Goal: Information Seeking & Learning: Find contact information

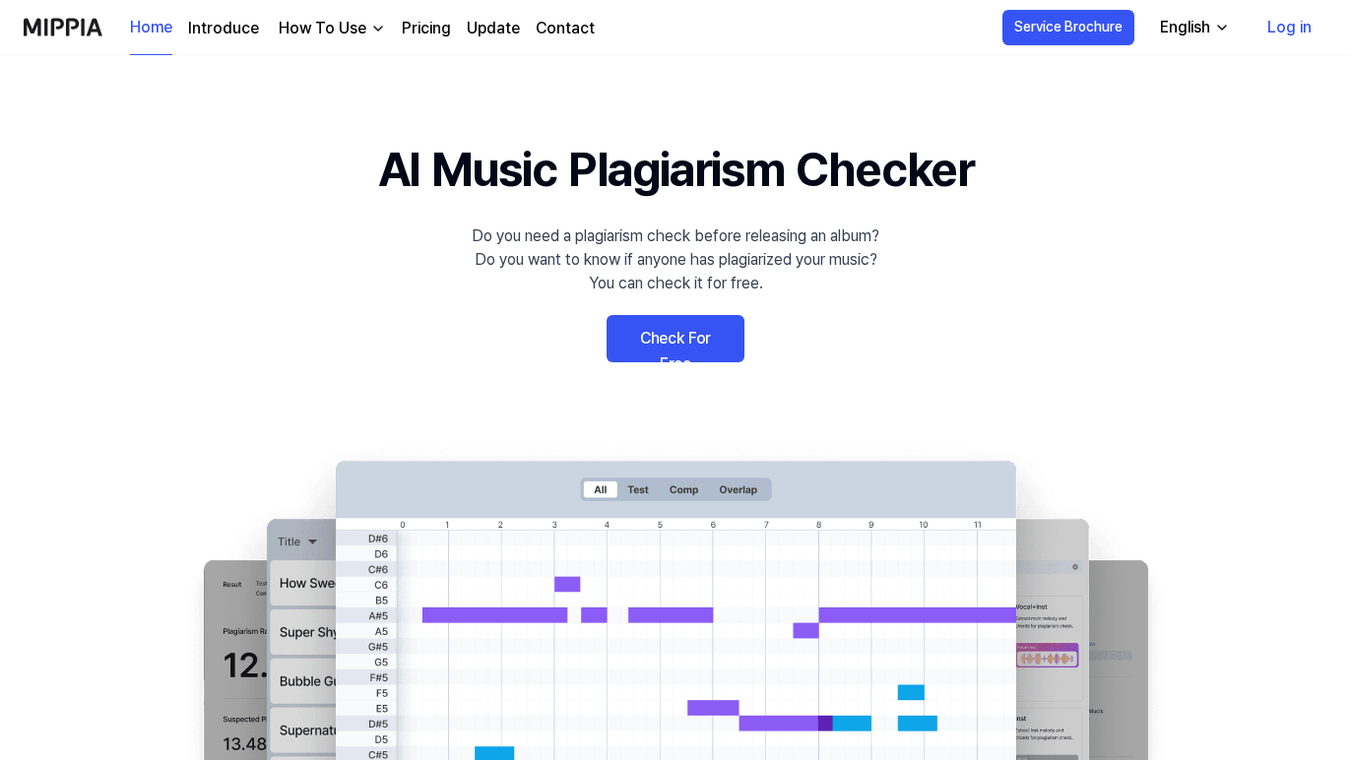
click at [1287, 29] on link "Log in" at bounding box center [1290, 27] width 76 height 55
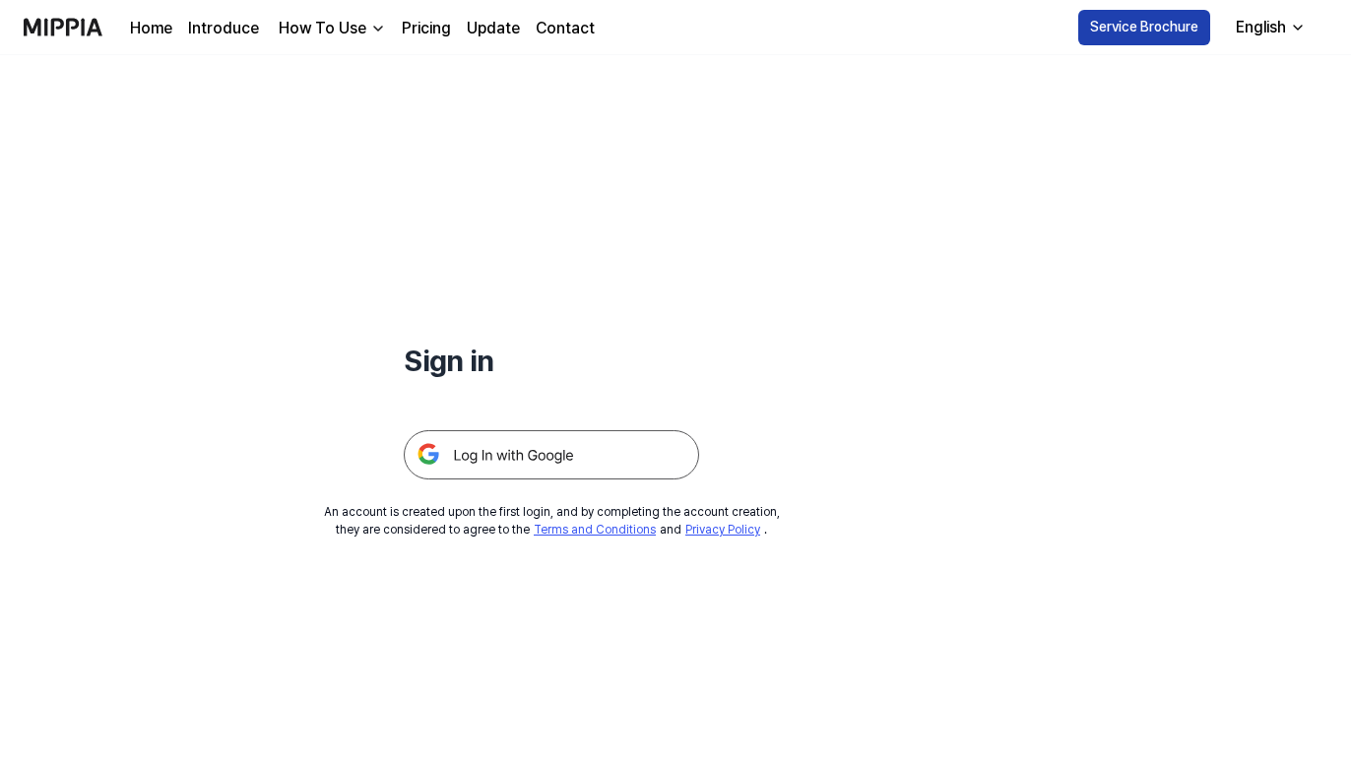
click at [1189, 39] on button "Service Brochure" at bounding box center [1144, 27] width 132 height 35
click at [1279, 17] on div "English" at bounding box center [1261, 28] width 58 height 24
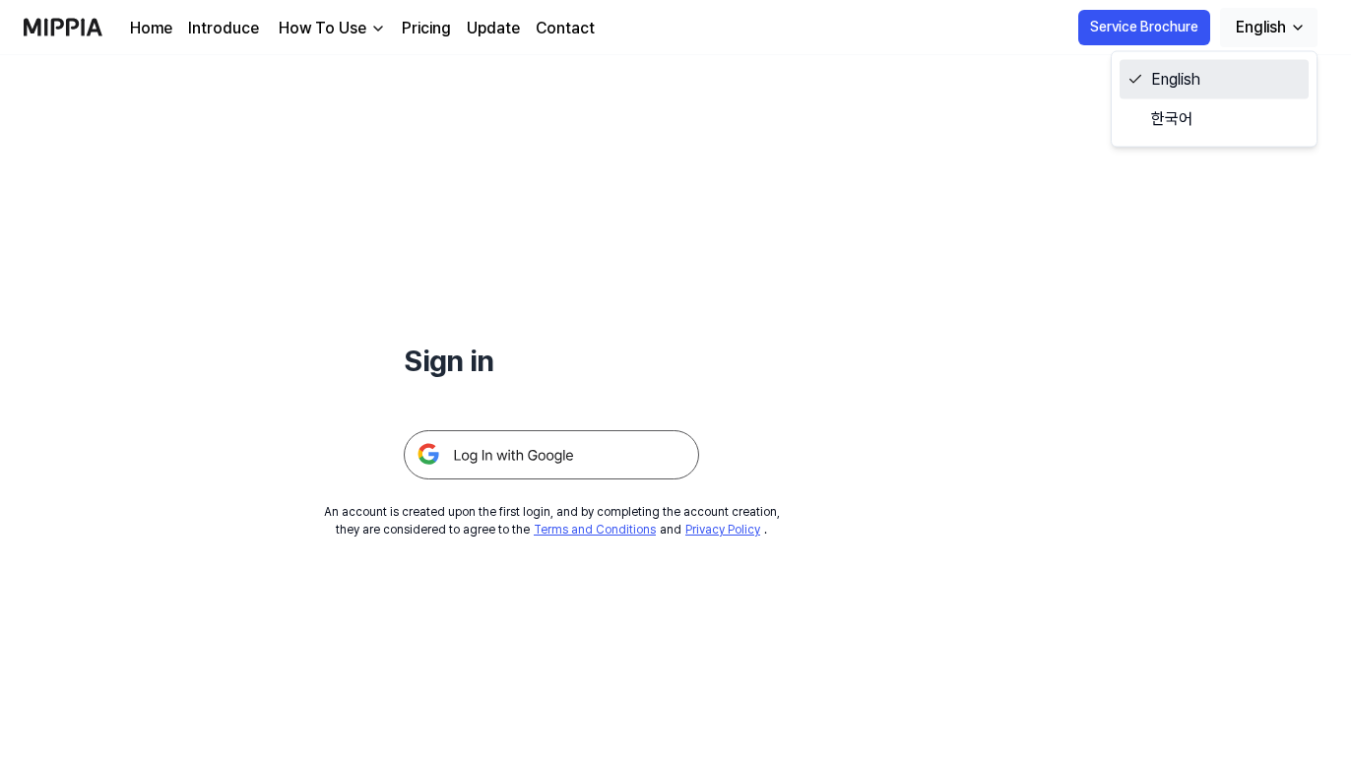
click at [1164, 79] on link "English" at bounding box center [1214, 79] width 189 height 39
click at [411, 28] on link "Pricing" at bounding box center [426, 29] width 49 height 24
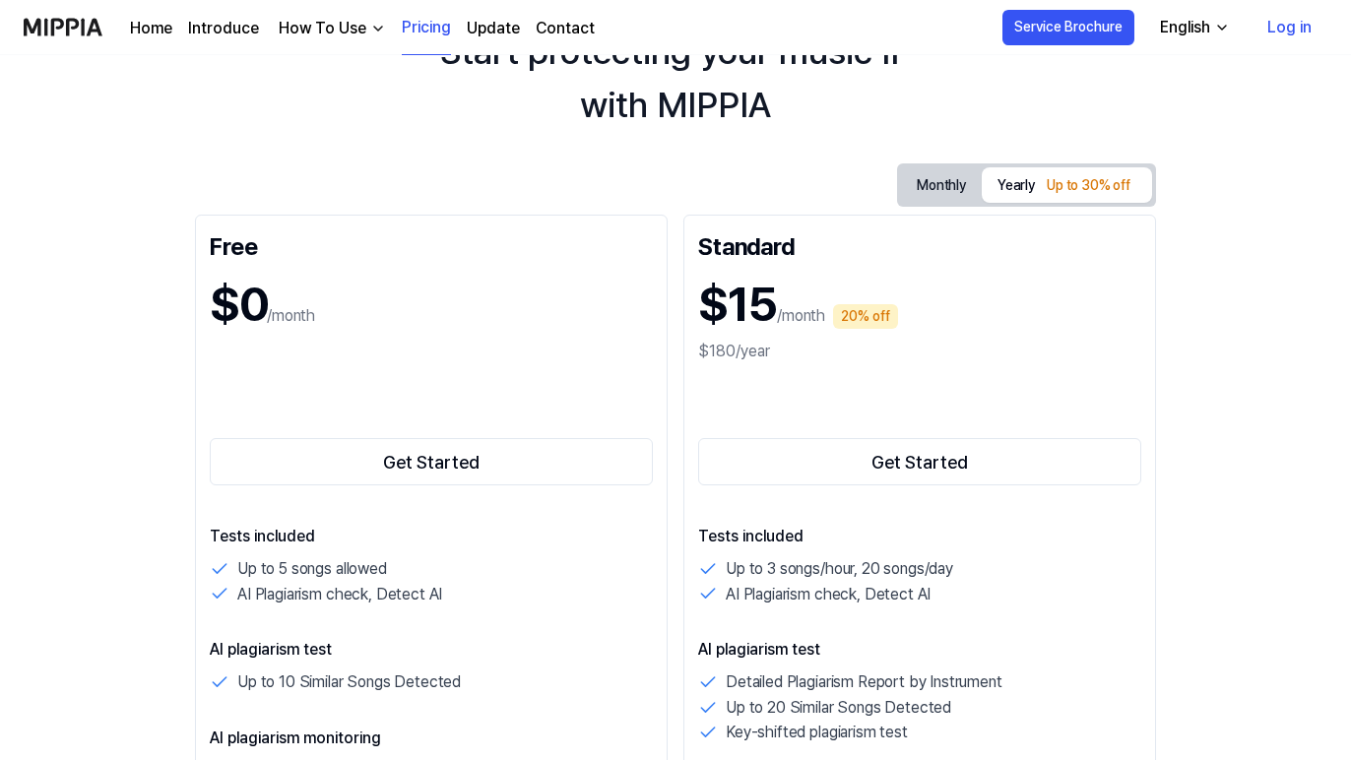
scroll to position [111, 0]
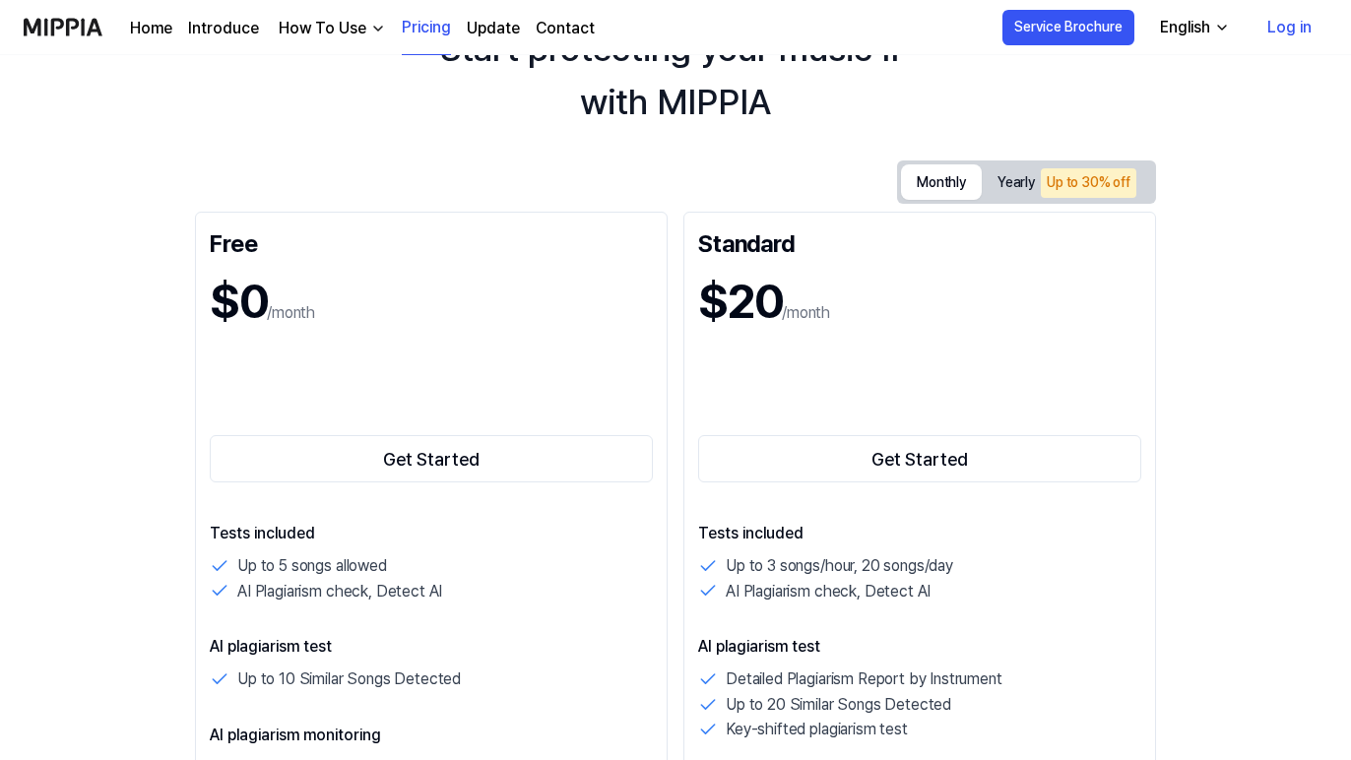
click at [918, 187] on button "Monthly" at bounding box center [941, 181] width 81 height 35
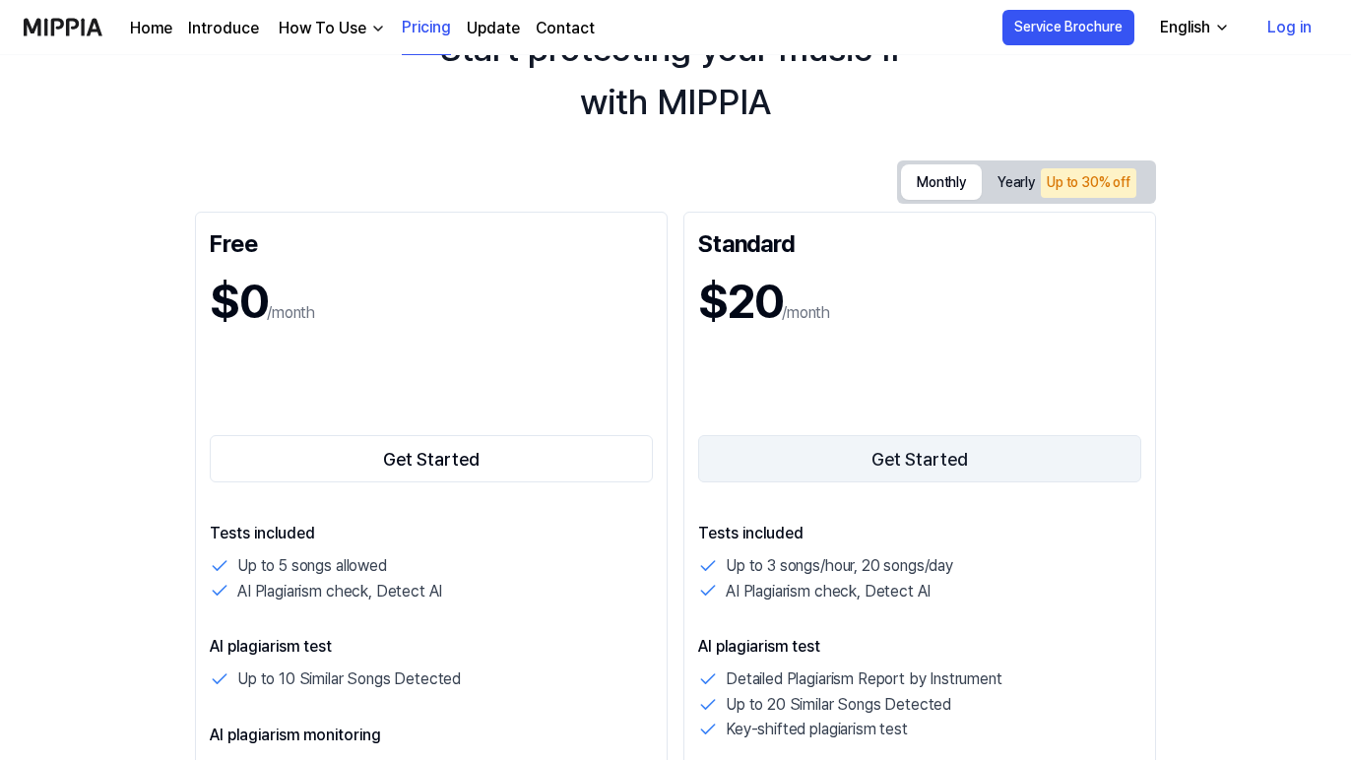
click at [825, 458] on button "Get Started" at bounding box center [919, 458] width 443 height 47
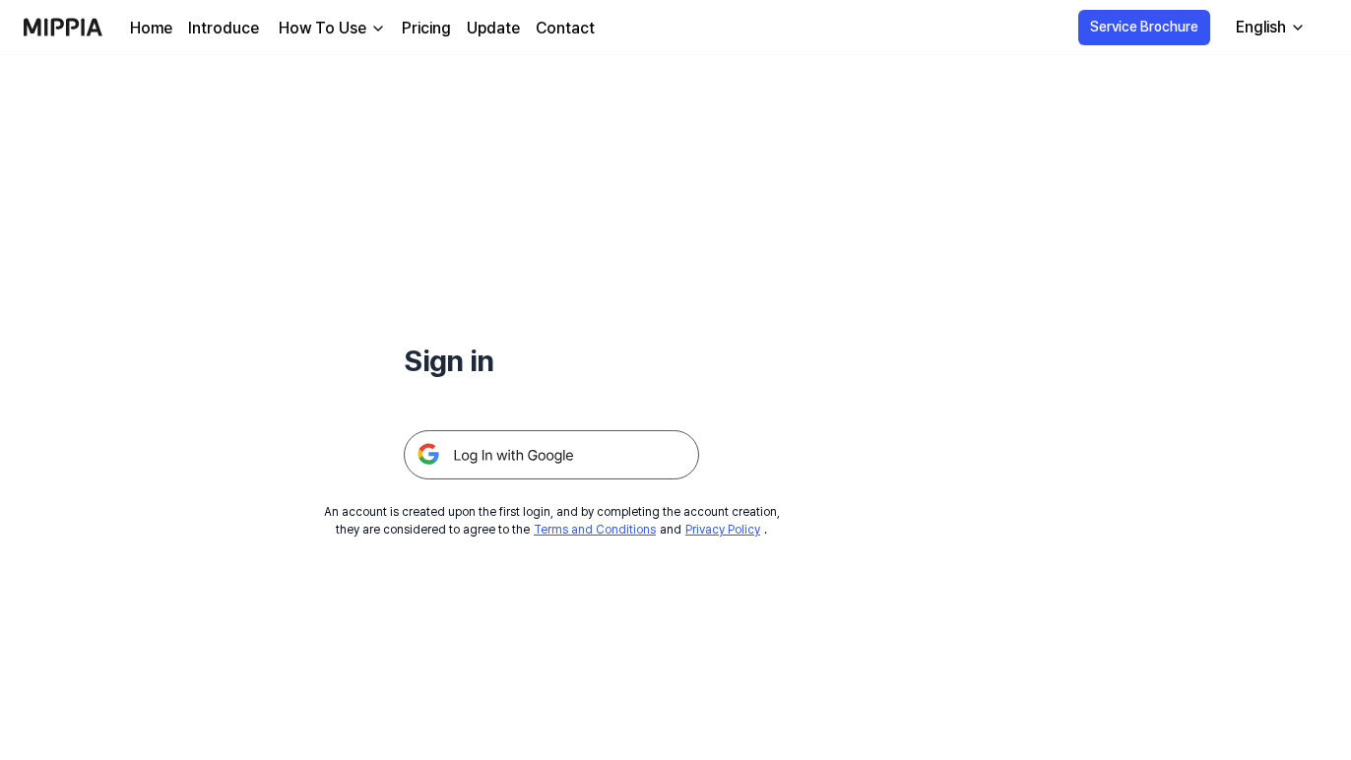
click at [514, 455] on img at bounding box center [551, 454] width 295 height 49
click at [509, 482] on div "Sign in An account is created upon the first login, and by completing the accou…" at bounding box center [551, 296] width 1103 height 483
click at [505, 468] on img at bounding box center [551, 454] width 295 height 49
click at [1256, 27] on div "English" at bounding box center [1253, 28] width 58 height 24
click at [1171, 19] on button "Service Brochure" at bounding box center [1136, 27] width 132 height 35
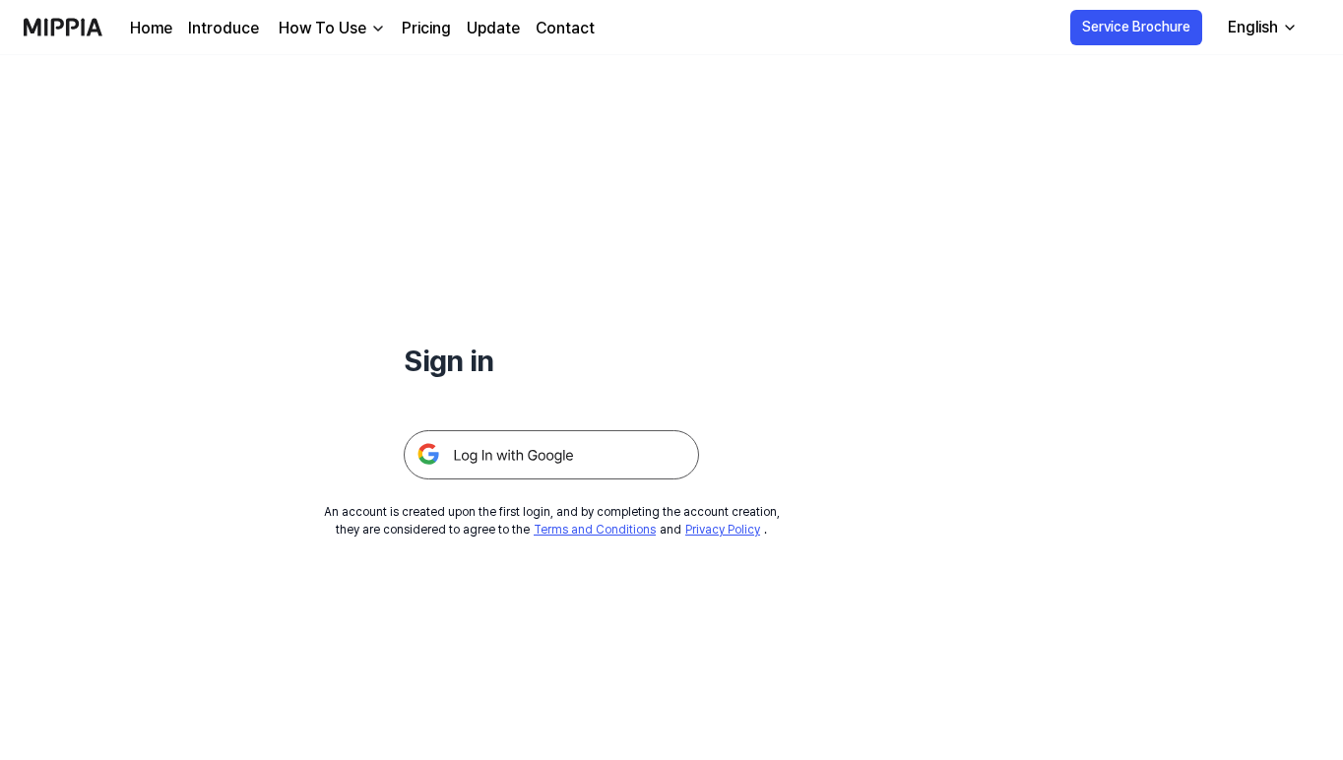
click at [523, 447] on img at bounding box center [551, 454] width 295 height 49
click at [150, 30] on link "Home" at bounding box center [151, 29] width 42 height 24
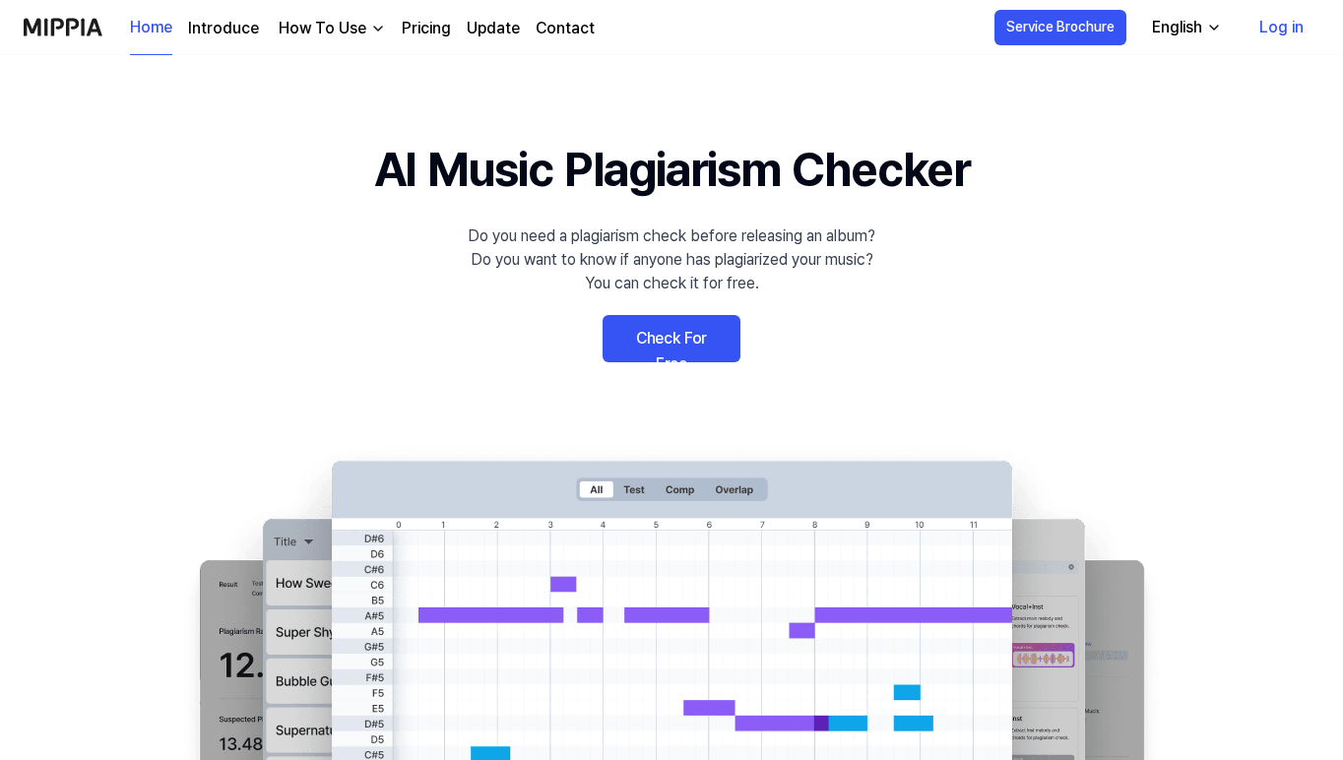
click at [680, 333] on link "Check For Free" at bounding box center [672, 338] width 138 height 47
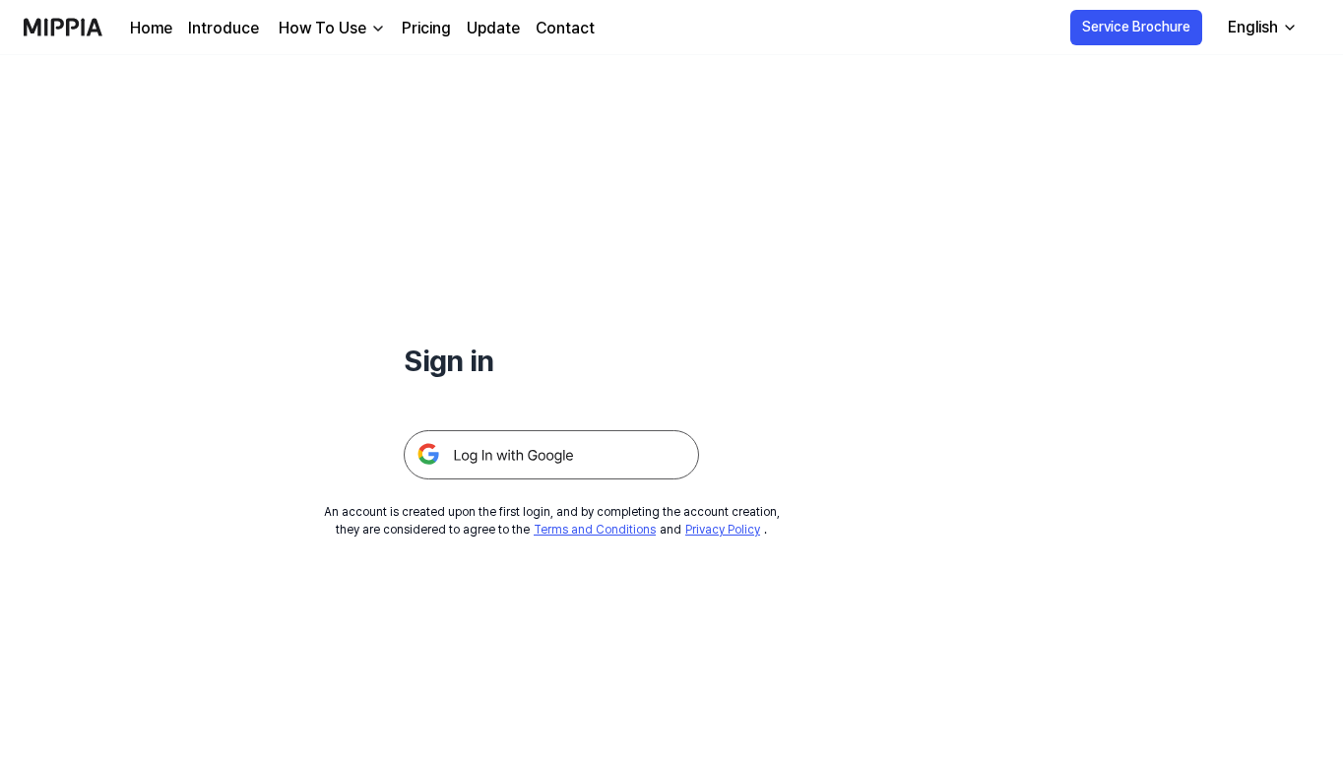
click at [555, 467] on img at bounding box center [551, 454] width 295 height 49
click at [413, 24] on link "Pricing" at bounding box center [426, 29] width 49 height 24
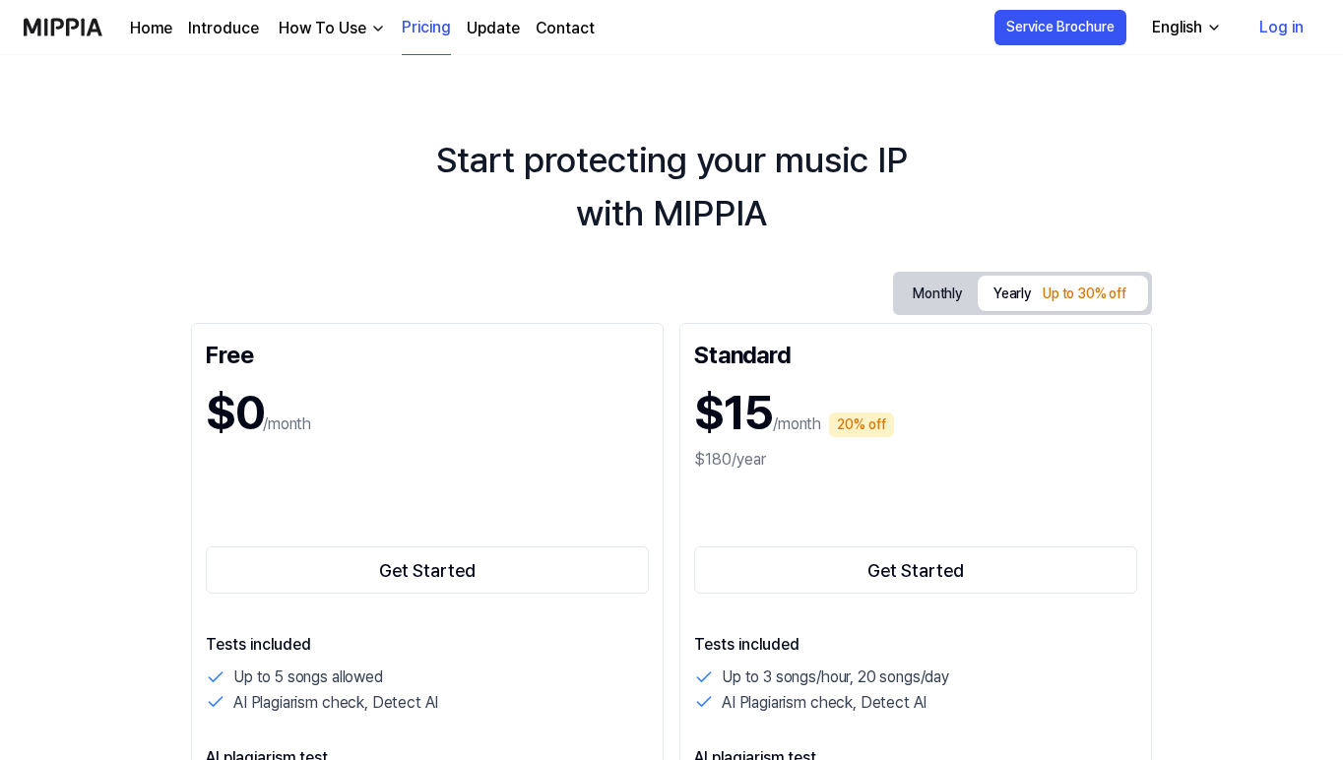
click at [1286, 28] on link "Log in" at bounding box center [1282, 27] width 76 height 55
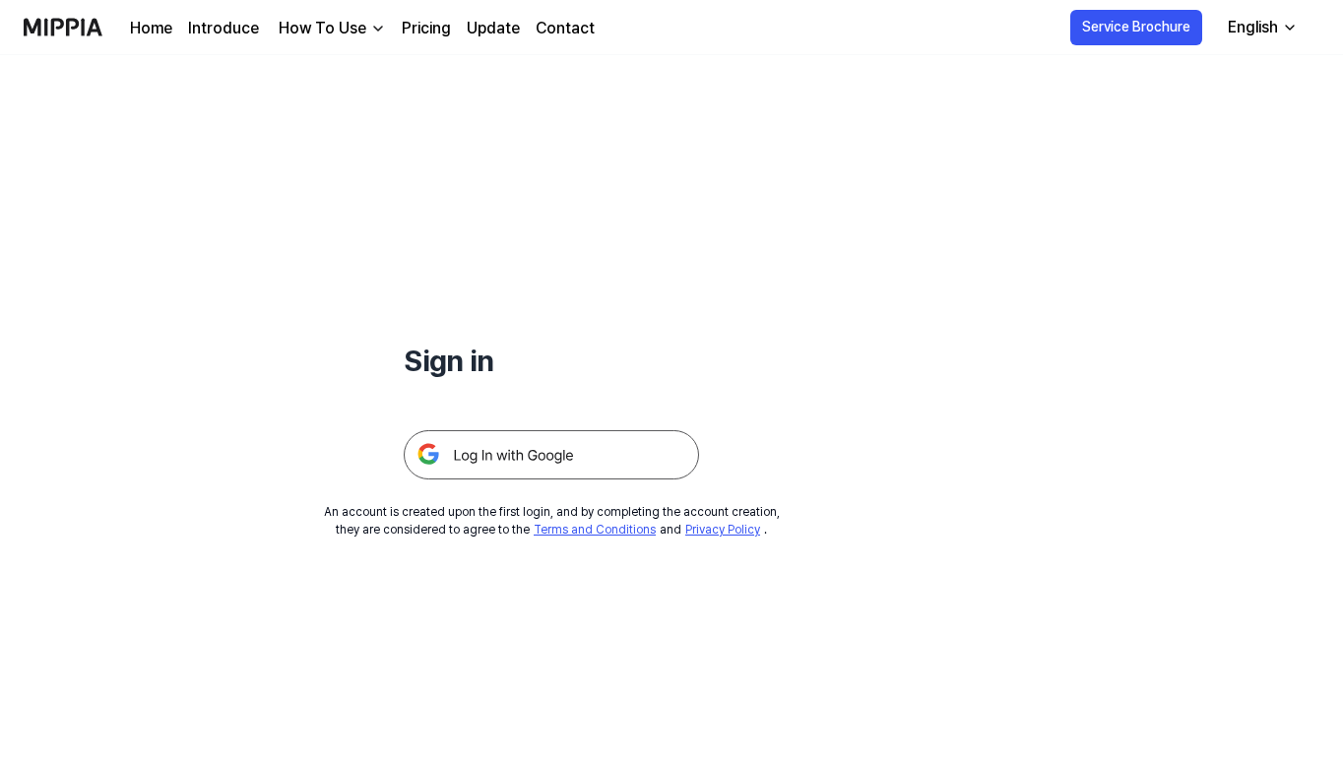
click at [545, 478] on img at bounding box center [551, 454] width 295 height 49
click at [441, 347] on h1 "Sign in" at bounding box center [551, 361] width 295 height 44
click at [619, 531] on link "Terms and Conditions" at bounding box center [595, 530] width 122 height 14
click at [494, 22] on link "Update" at bounding box center [493, 29] width 53 height 24
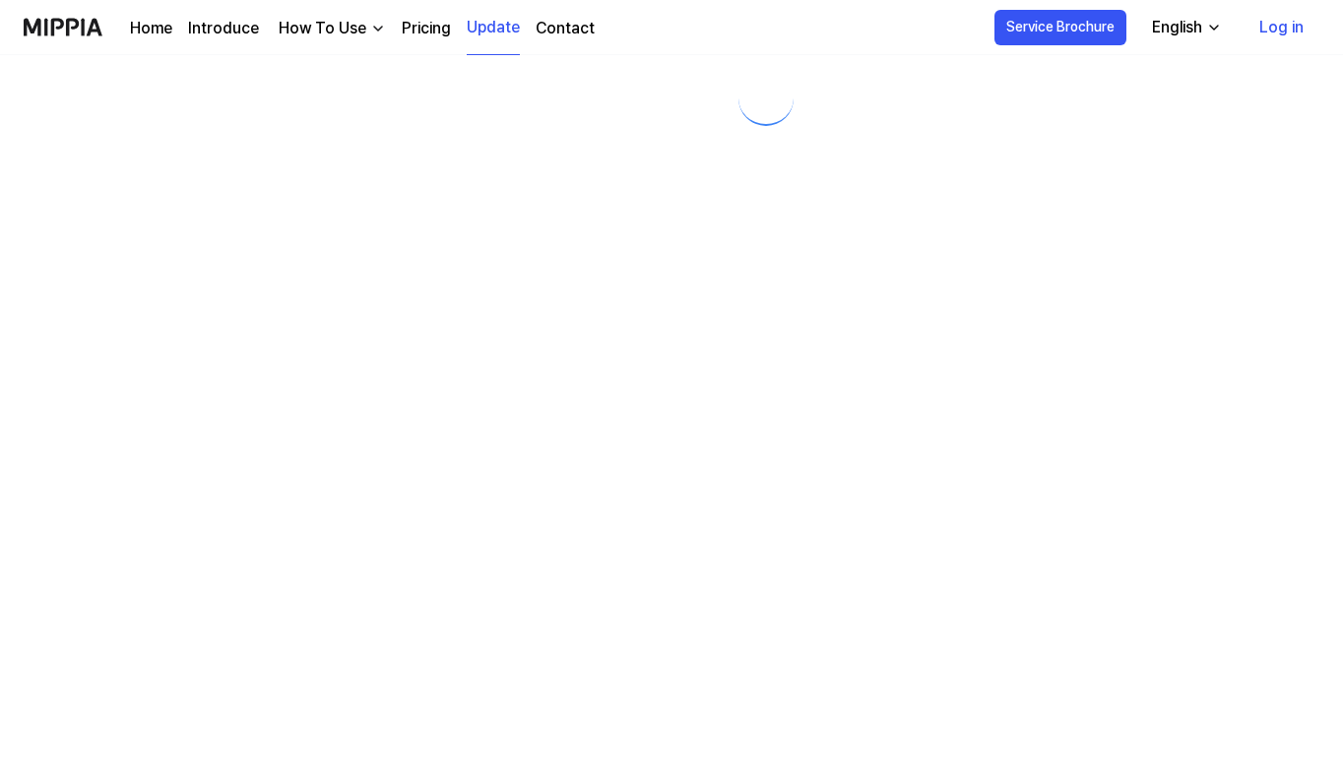
click at [496, 27] on link "Update" at bounding box center [493, 28] width 53 height 54
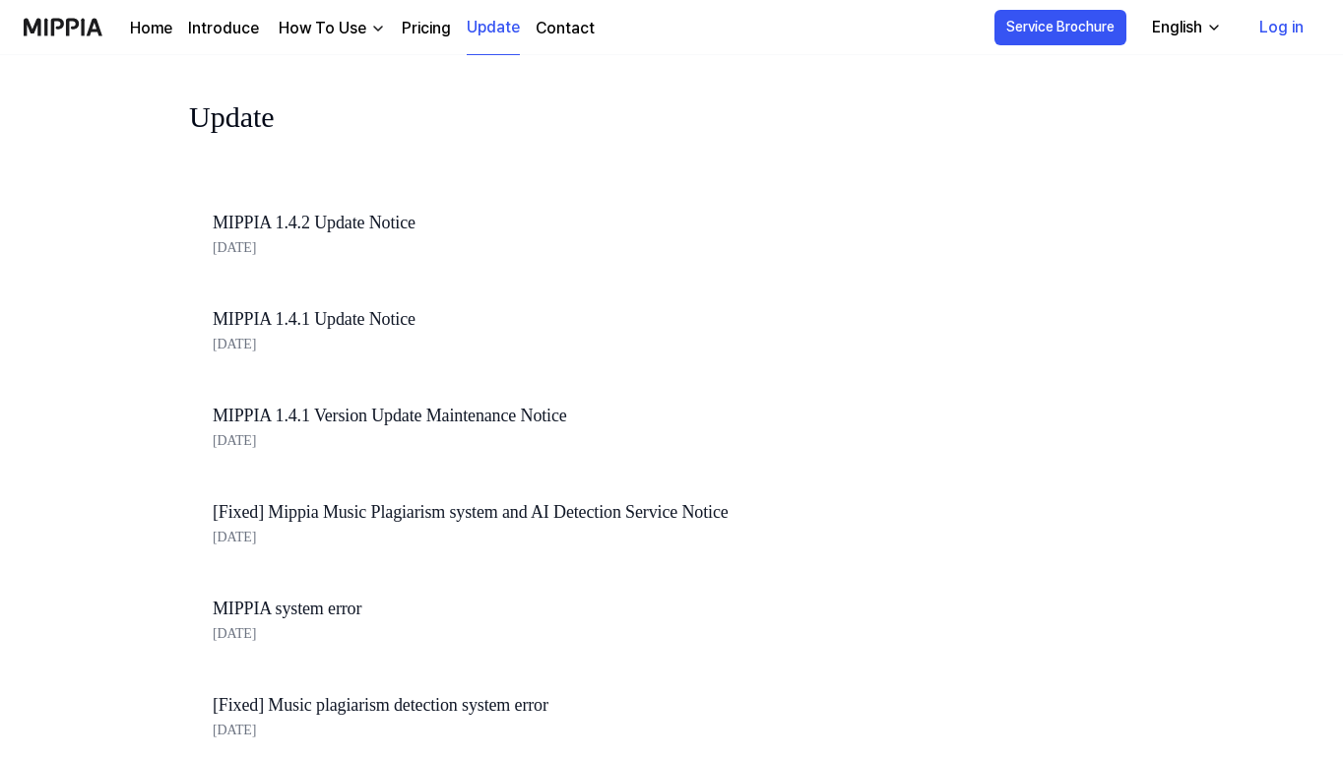
click at [421, 32] on link "Pricing" at bounding box center [426, 29] width 49 height 24
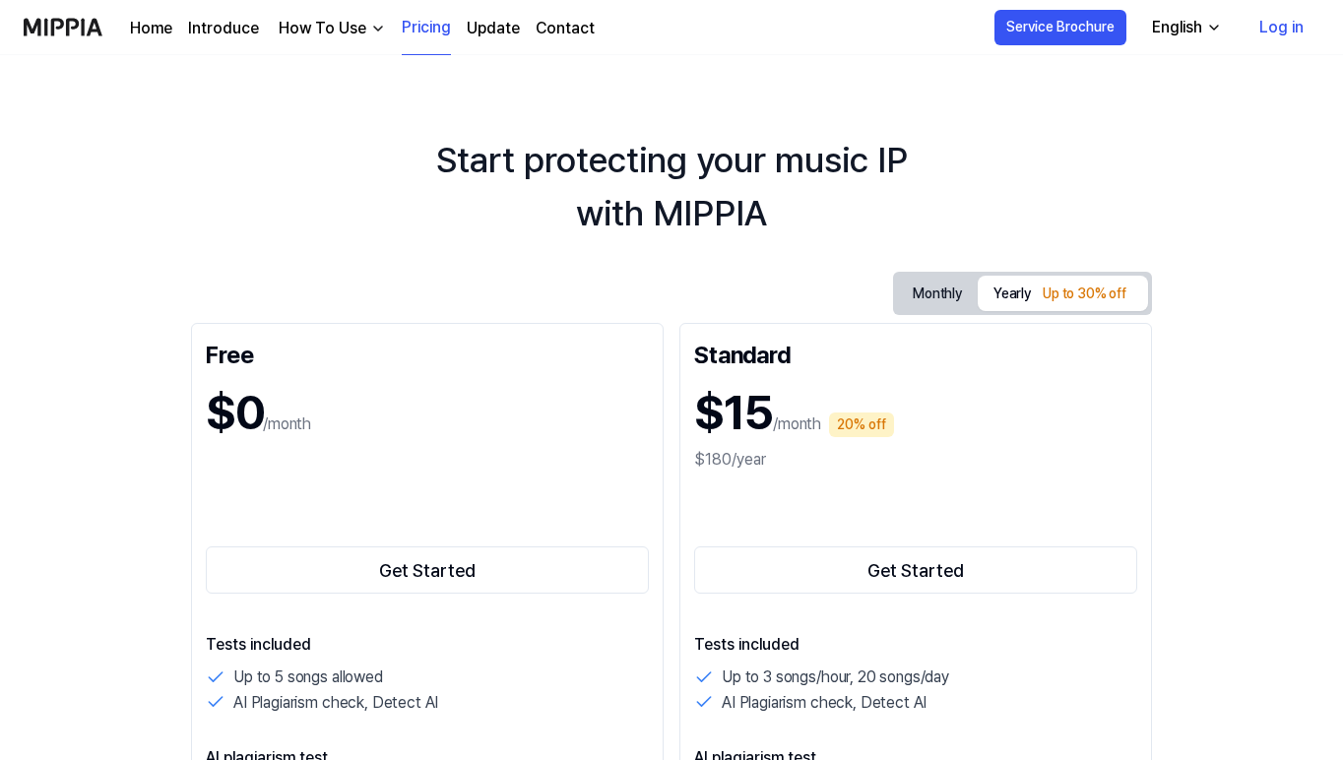
click at [370, 26] on img "button" at bounding box center [378, 29] width 16 height 16
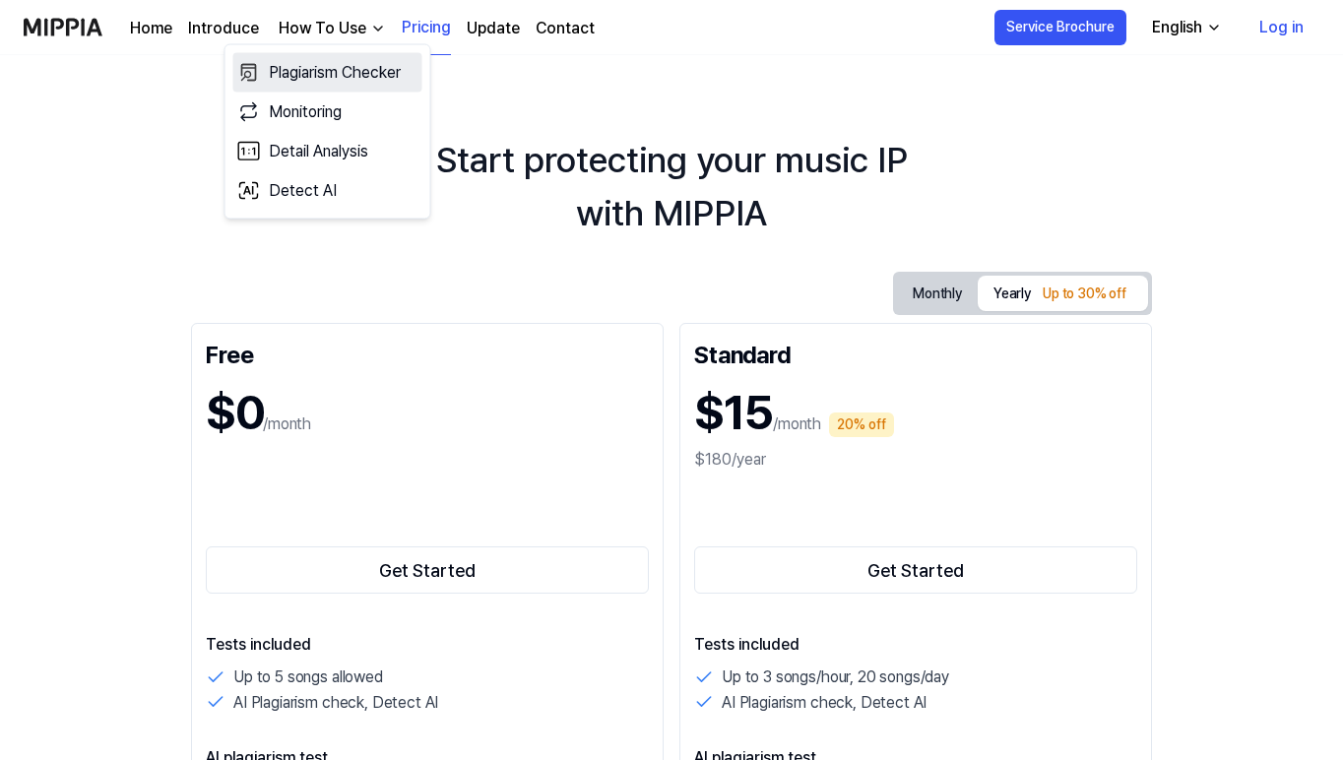
click at [358, 71] on link "Plagiarism Checker" at bounding box center [327, 72] width 189 height 39
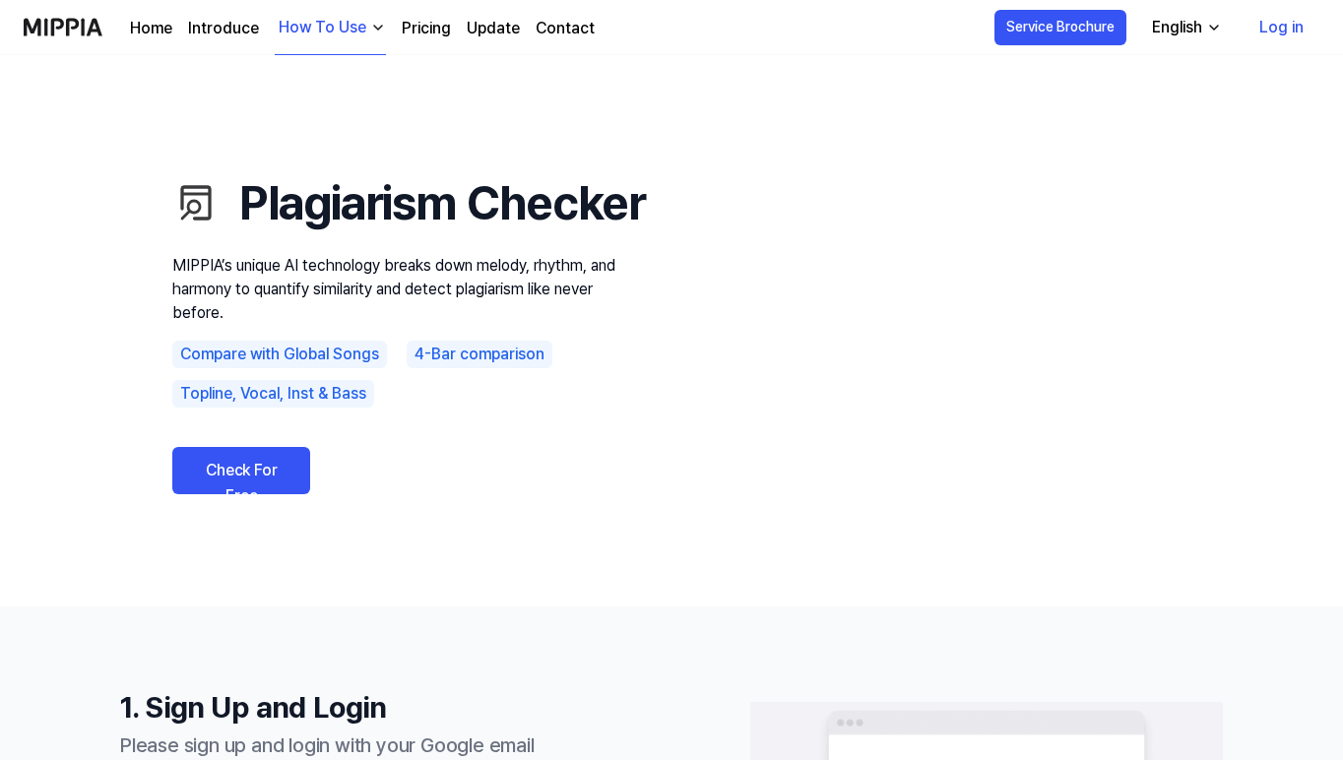
click at [276, 494] on link "Check For Free" at bounding box center [241, 470] width 138 height 47
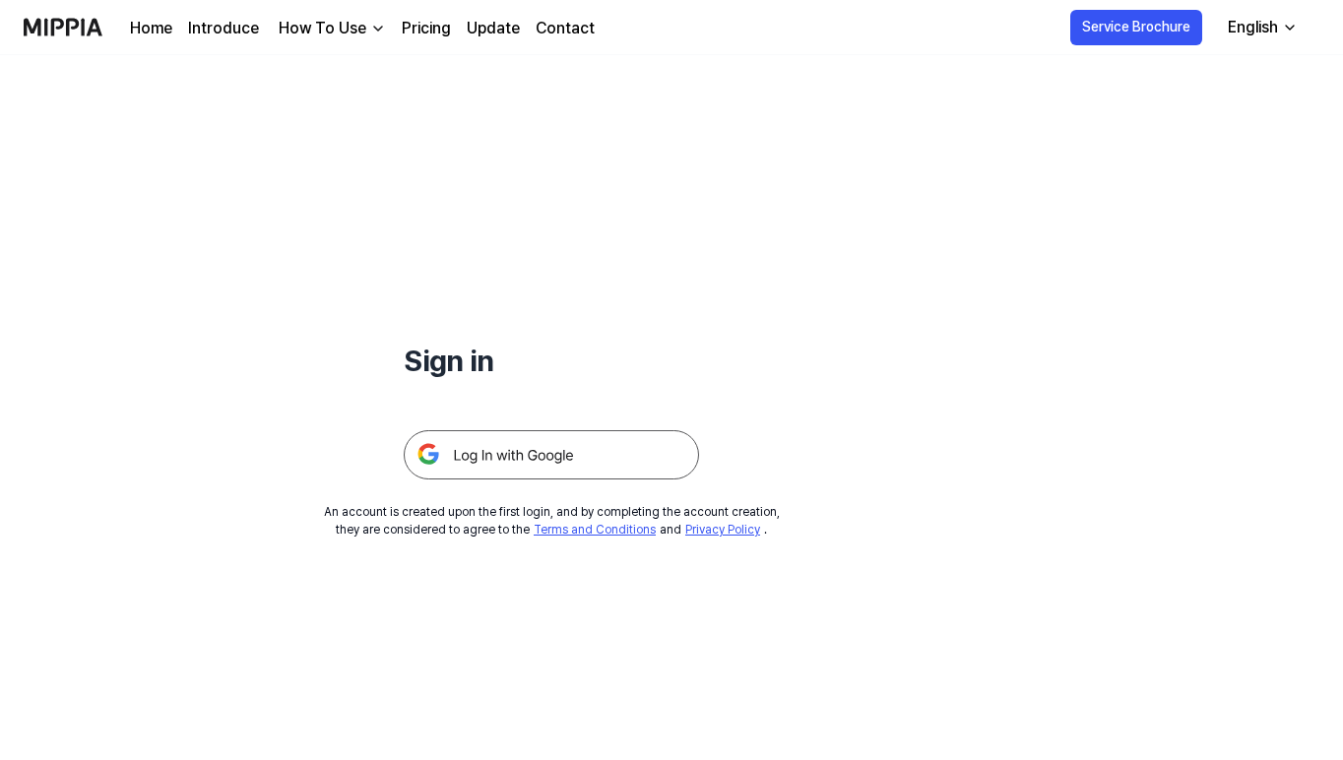
click at [507, 476] on img at bounding box center [551, 454] width 295 height 49
click at [520, 457] on img at bounding box center [551, 454] width 295 height 49
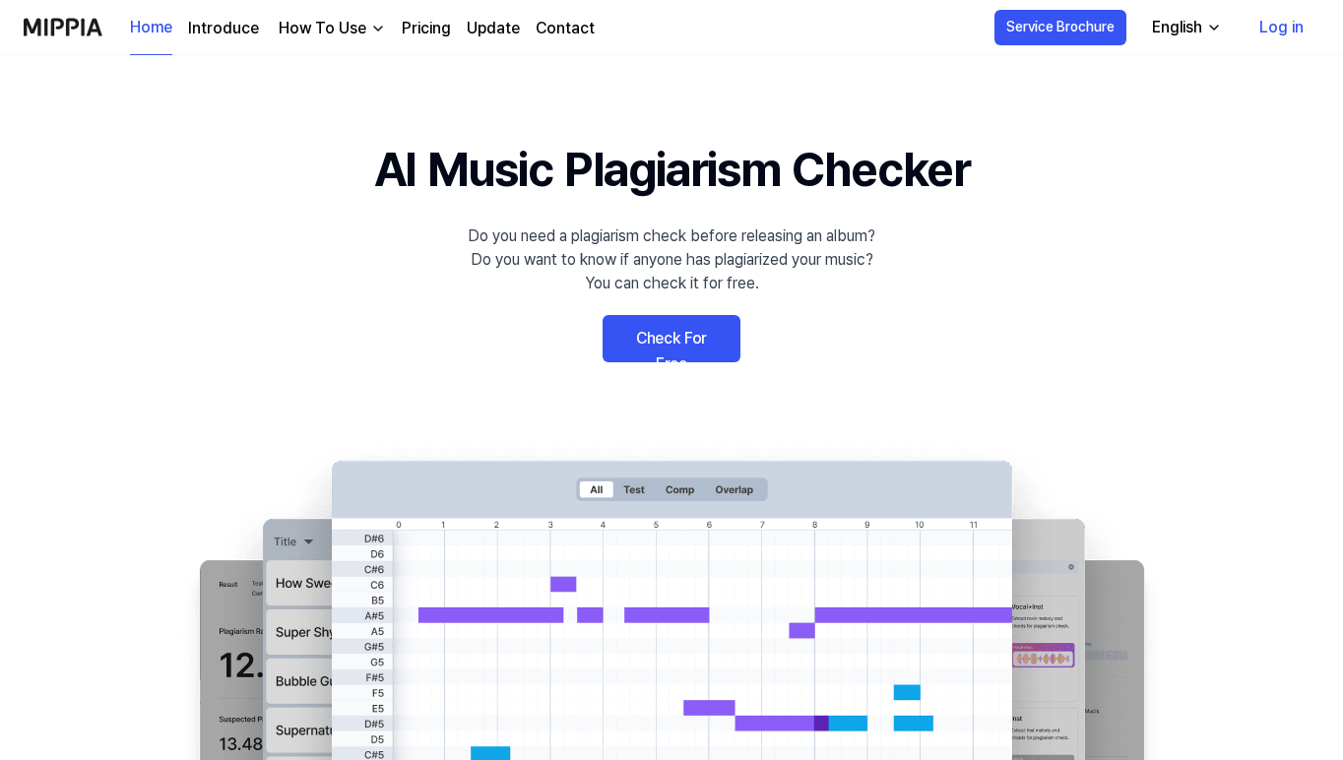
click at [697, 324] on link "Check For Free" at bounding box center [672, 338] width 138 height 47
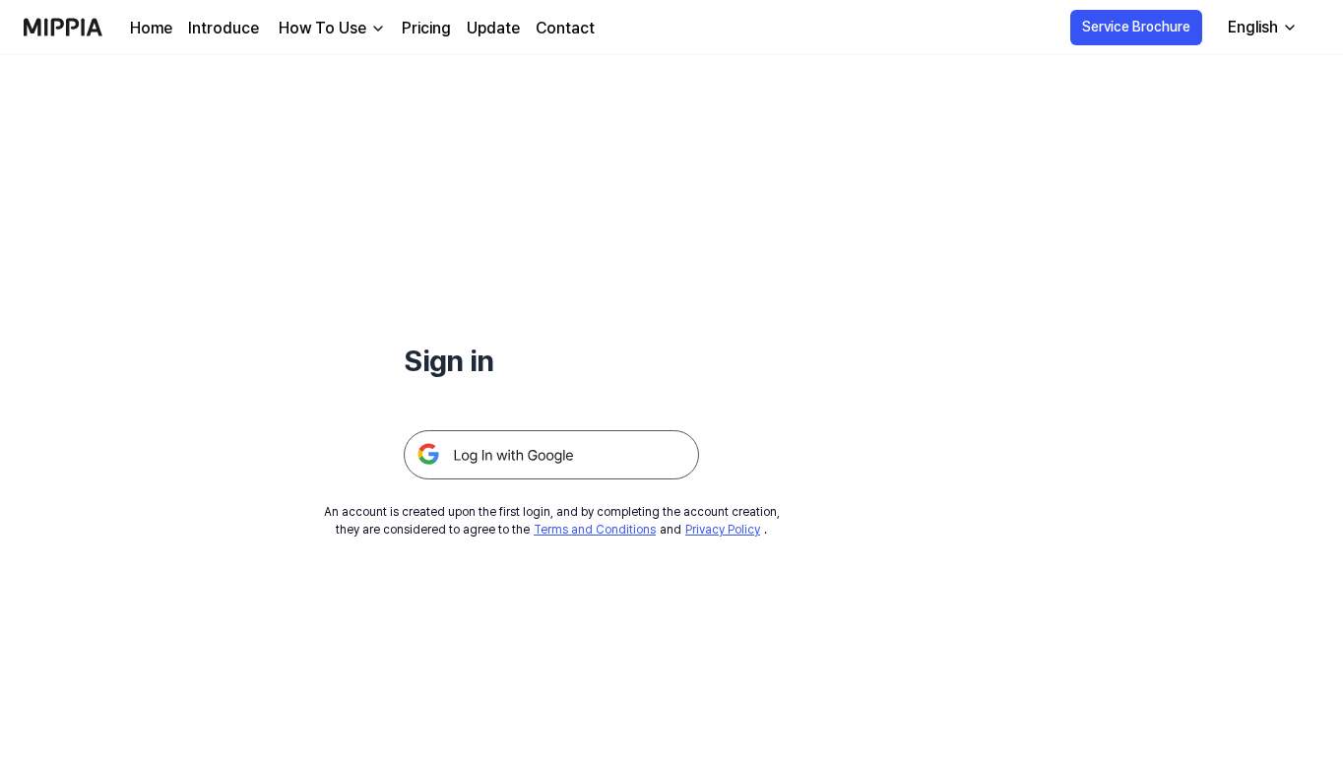
click at [697, 531] on link "Privacy Policy" at bounding box center [722, 530] width 75 height 14
click at [429, 13] on div "Home Introduce How To Use Pricing Update Contact" at bounding box center [362, 27] width 465 height 54
click at [402, 29] on link "Pricing" at bounding box center [426, 29] width 49 height 24
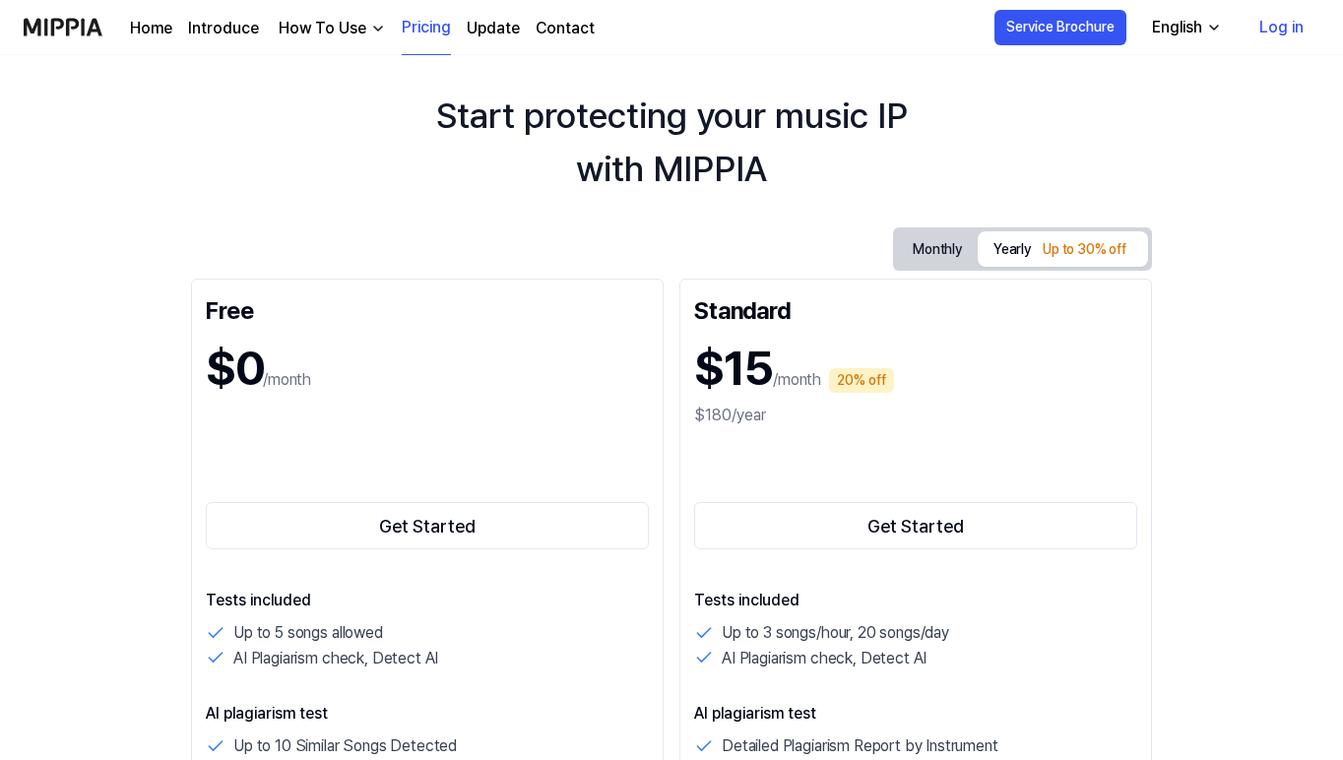
scroll to position [49, 0]
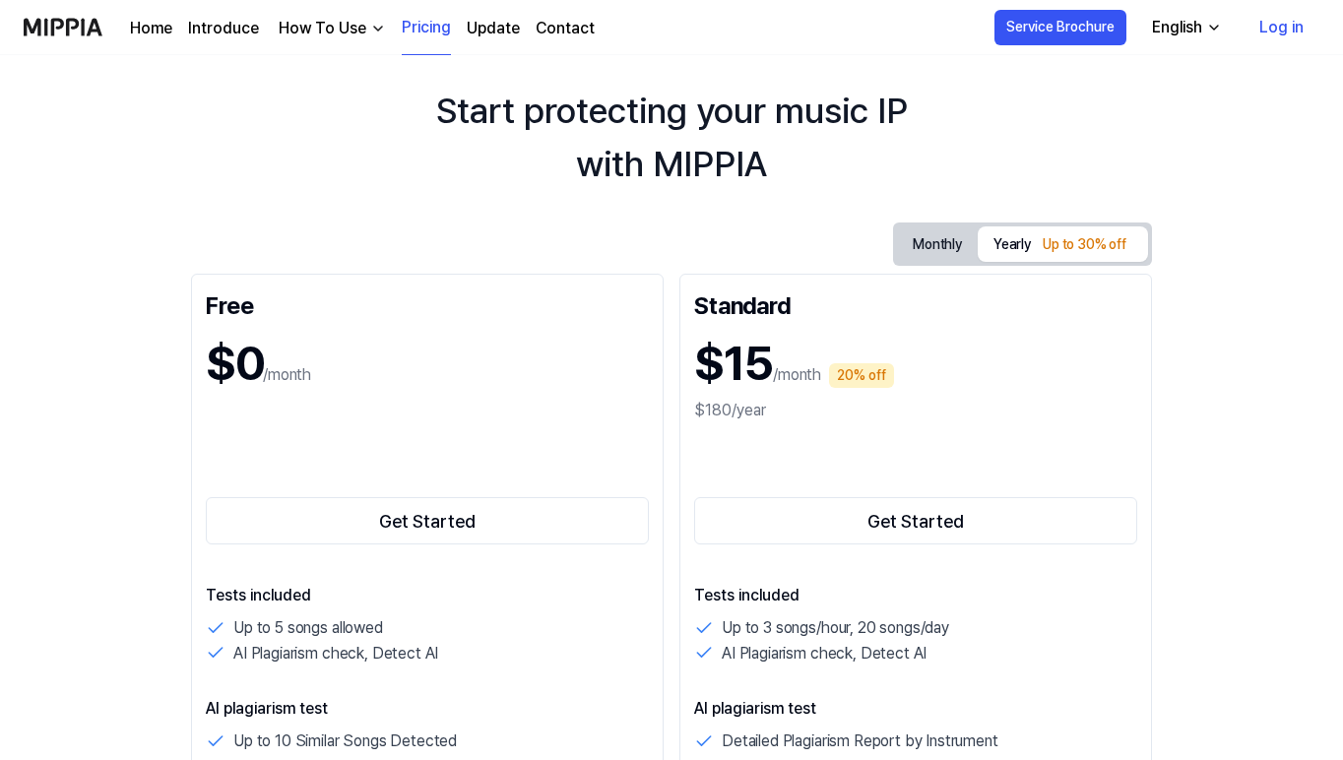
click at [921, 245] on button "Monthly" at bounding box center [937, 244] width 81 height 36
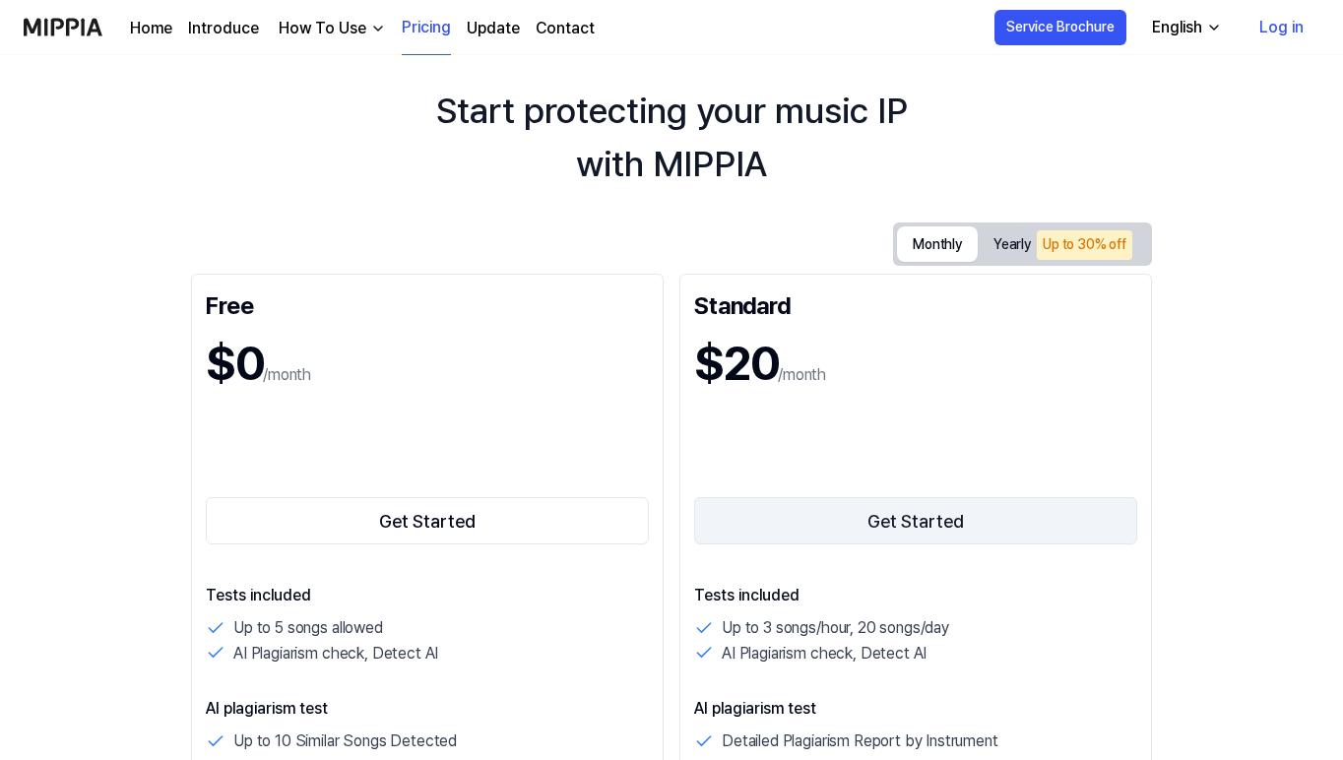
click at [849, 520] on button "Get Started" at bounding box center [915, 520] width 443 height 47
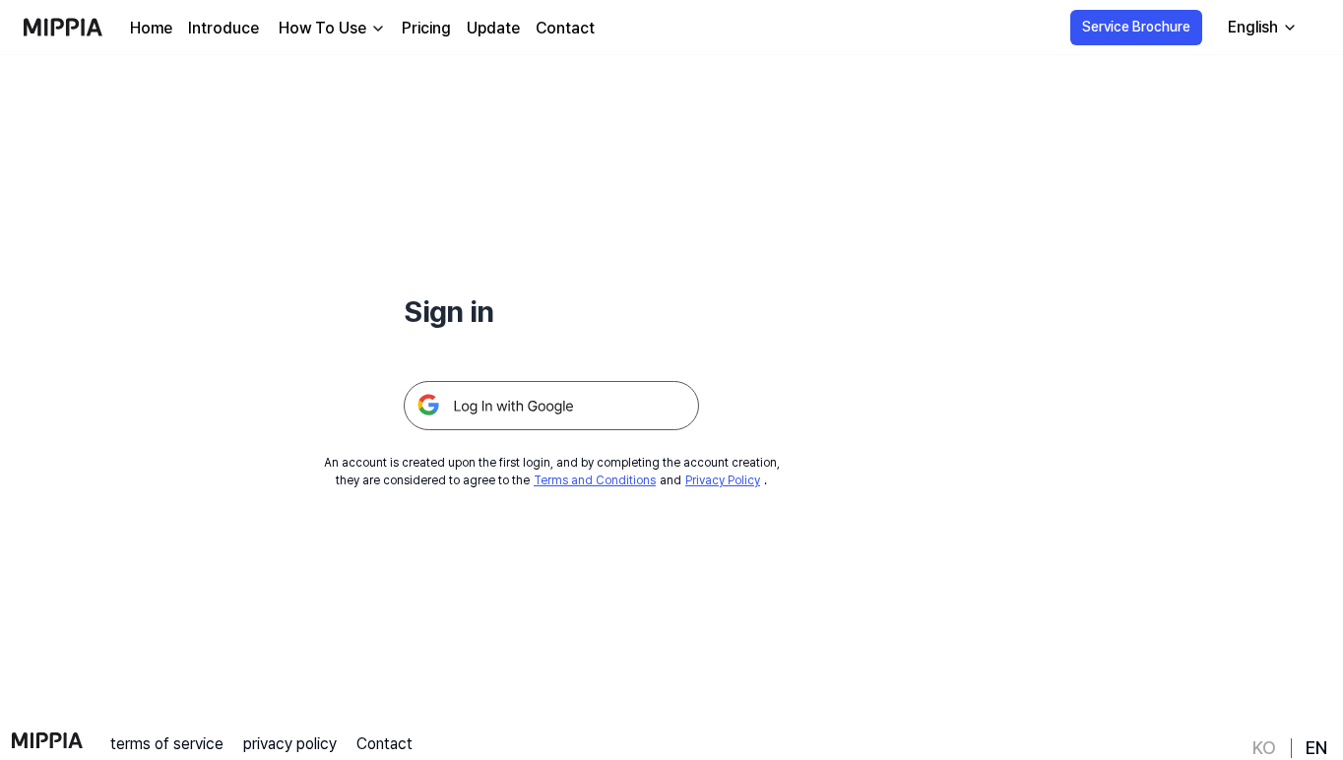
click at [602, 412] on img at bounding box center [551, 405] width 295 height 49
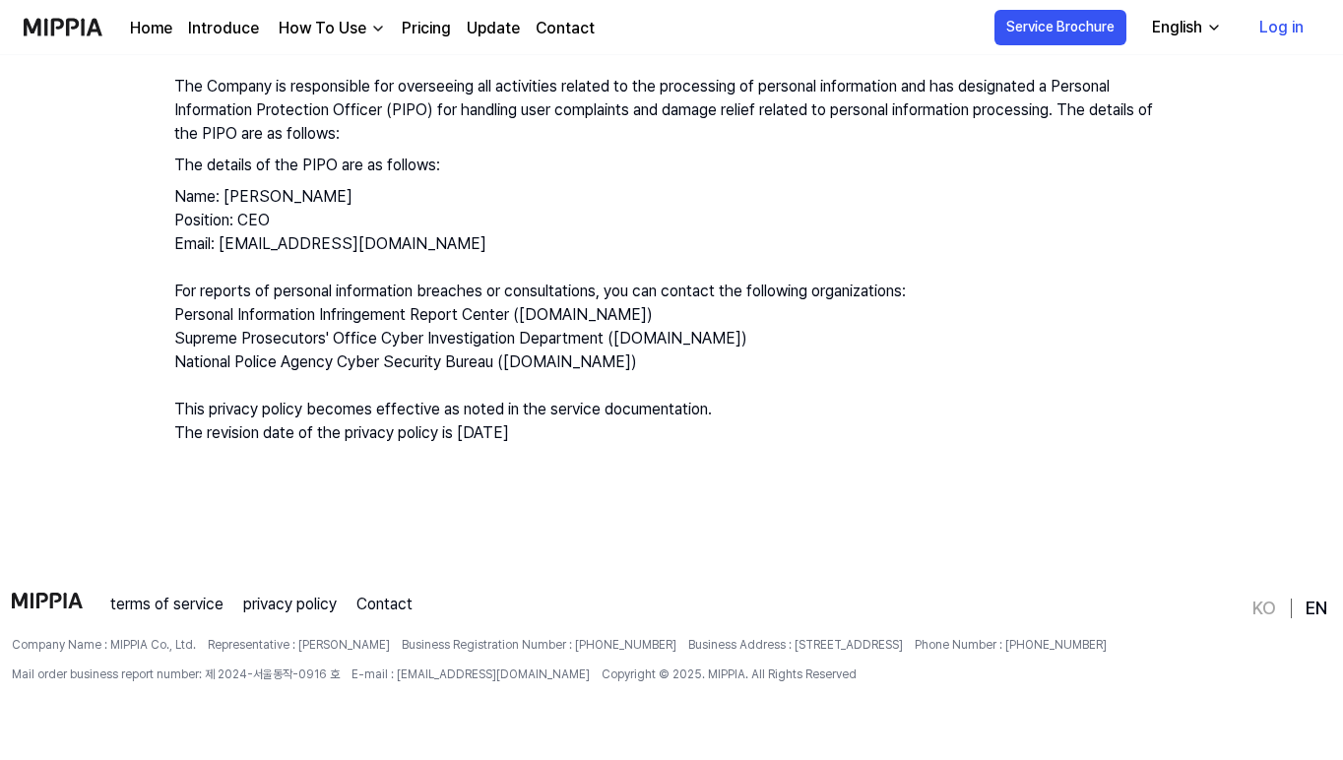
scroll to position [3222, 0]
click at [196, 609] on link "terms of service" at bounding box center [166, 605] width 113 height 24
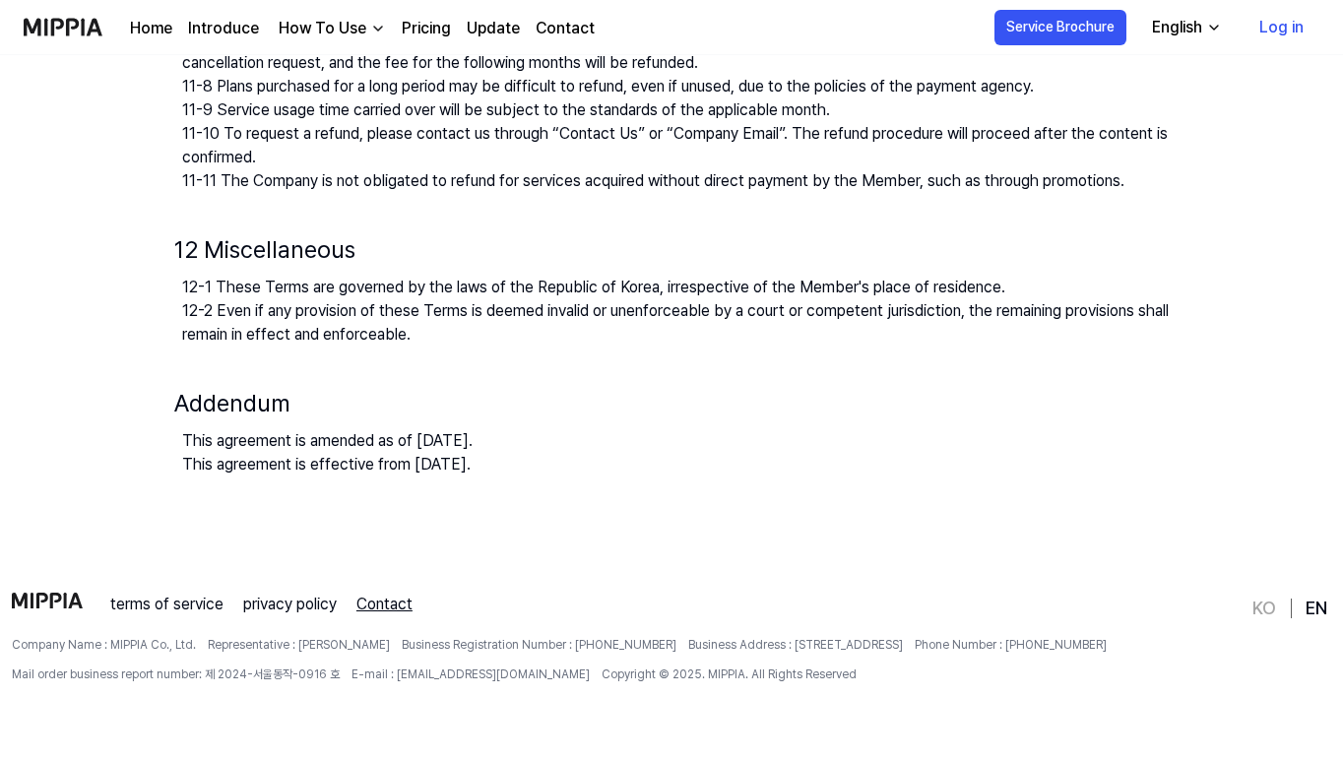
scroll to position [2552, 0]
click at [413, 611] on link "Contact" at bounding box center [384, 605] width 56 height 24
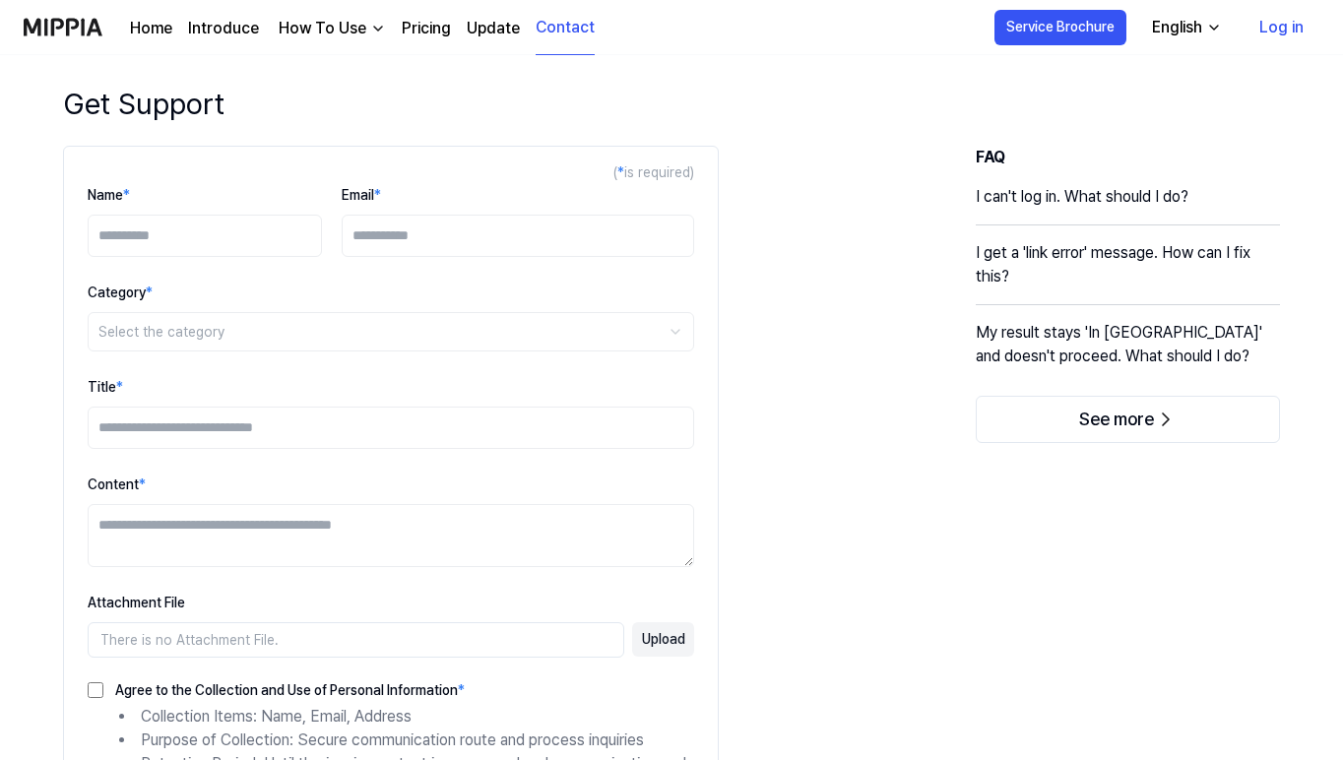
scroll to position [11, 0]
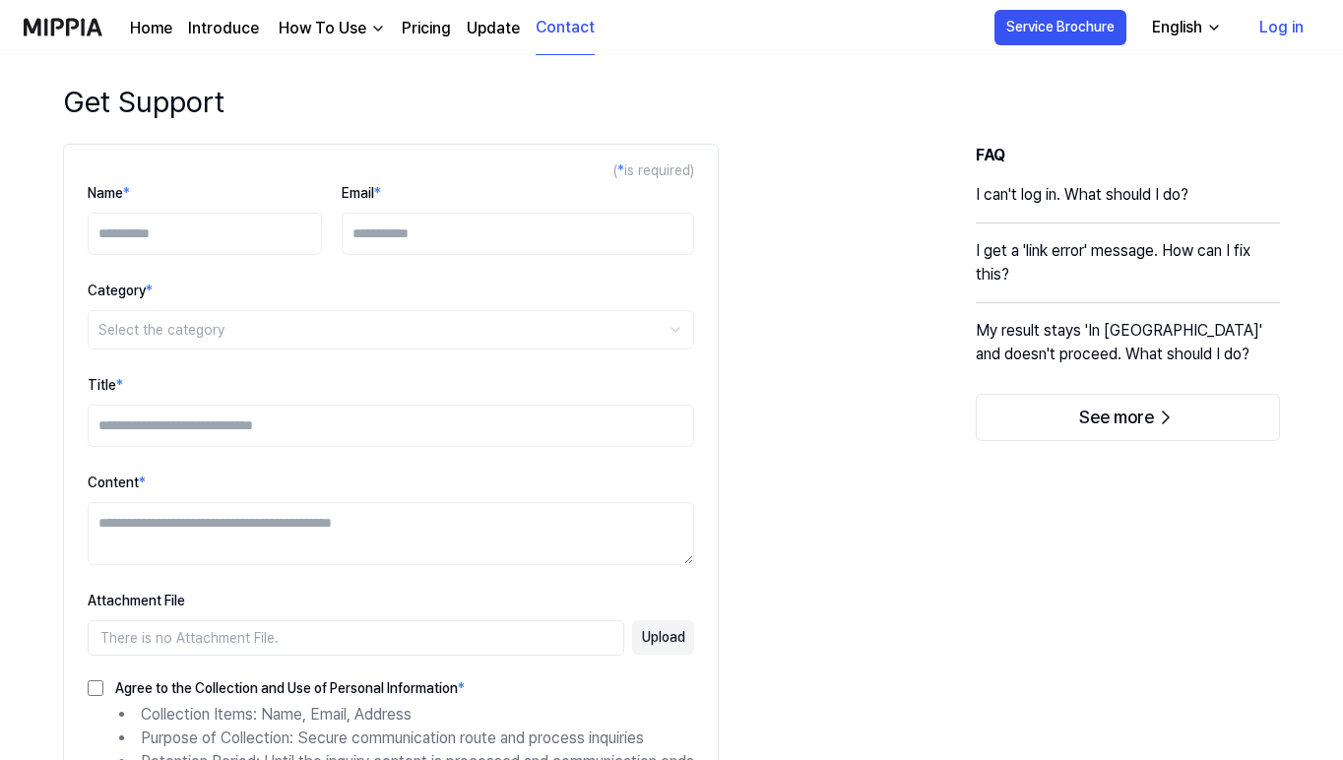
click at [1100, 198] on h4 "I can't log in. What should I do?" at bounding box center [1128, 202] width 304 height 39
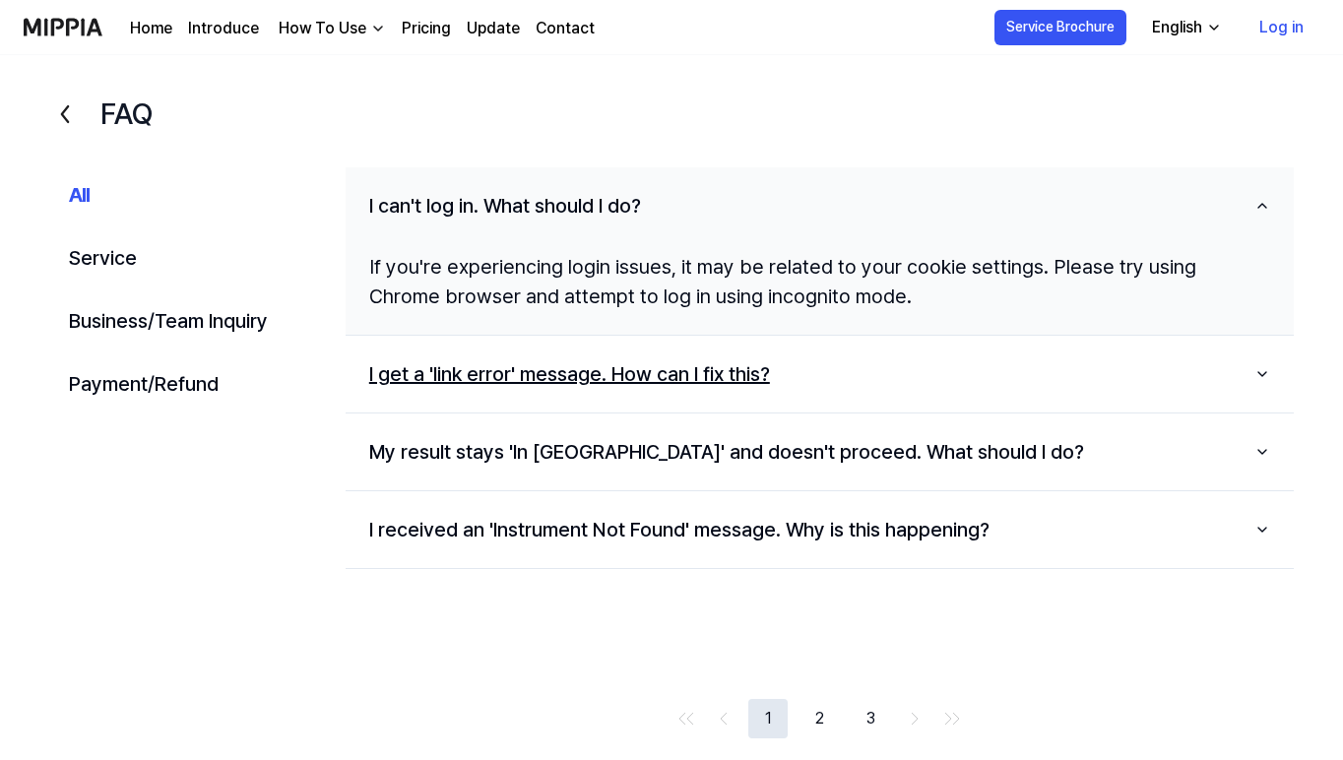
click at [611, 384] on button "I get a 'link error' message. How can I fix this?" at bounding box center [820, 374] width 948 height 61
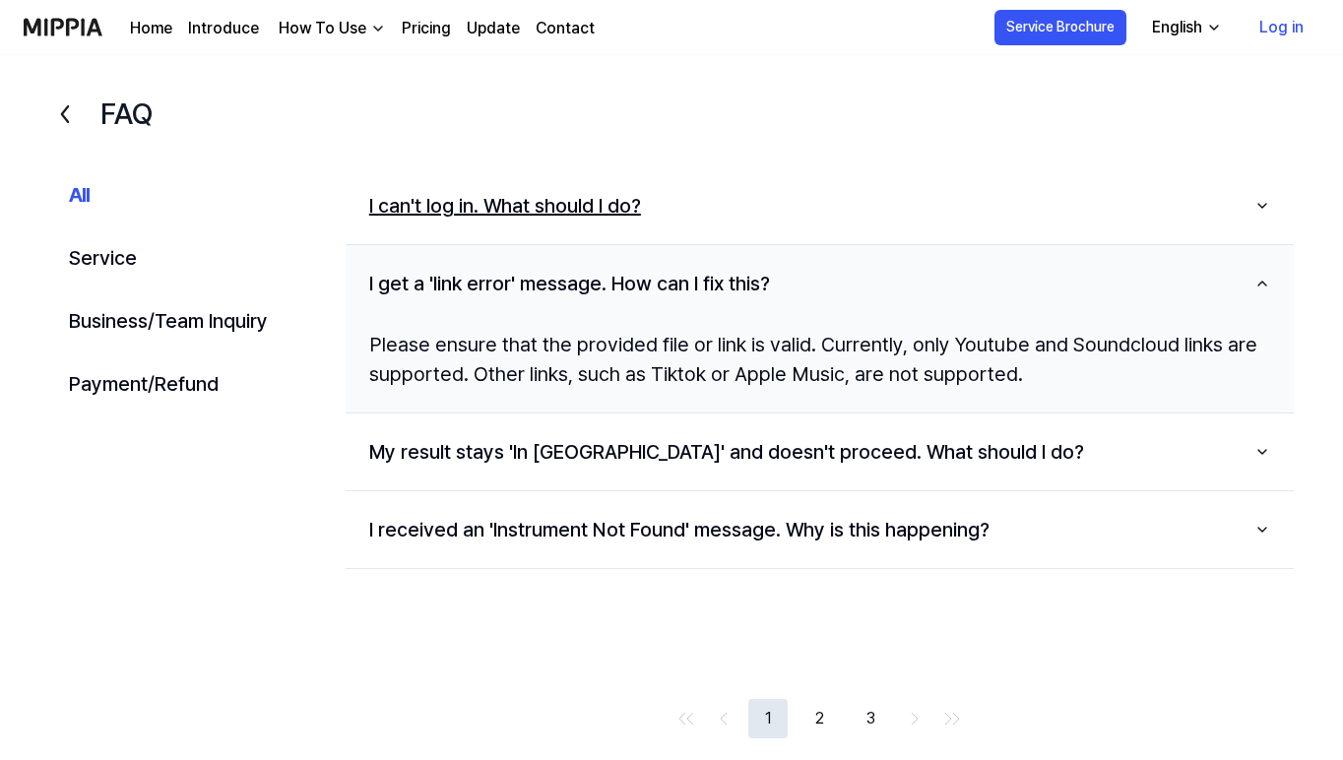
click at [611, 197] on button "I can't log in. What should I do?" at bounding box center [820, 205] width 948 height 61
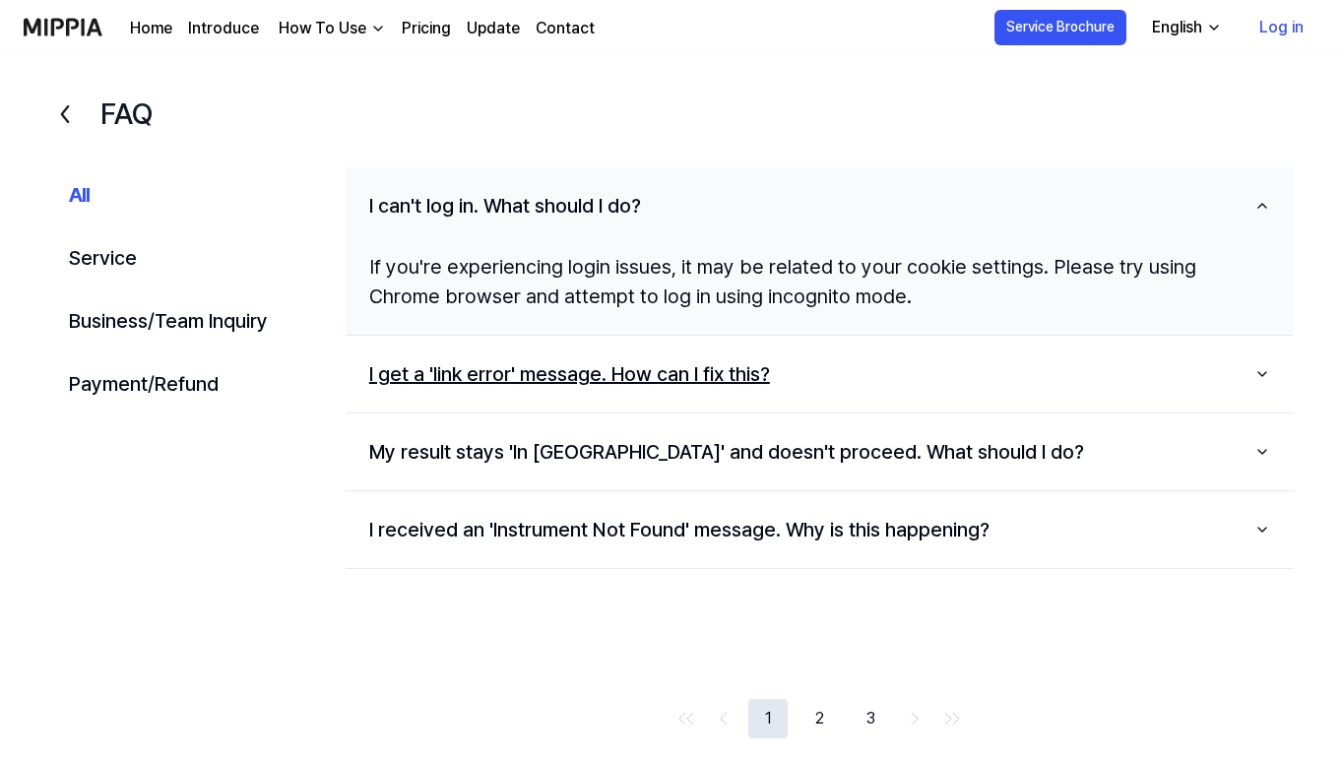
click at [568, 378] on button "I get a 'link error' message. How can I fix this?" at bounding box center [820, 374] width 948 height 61
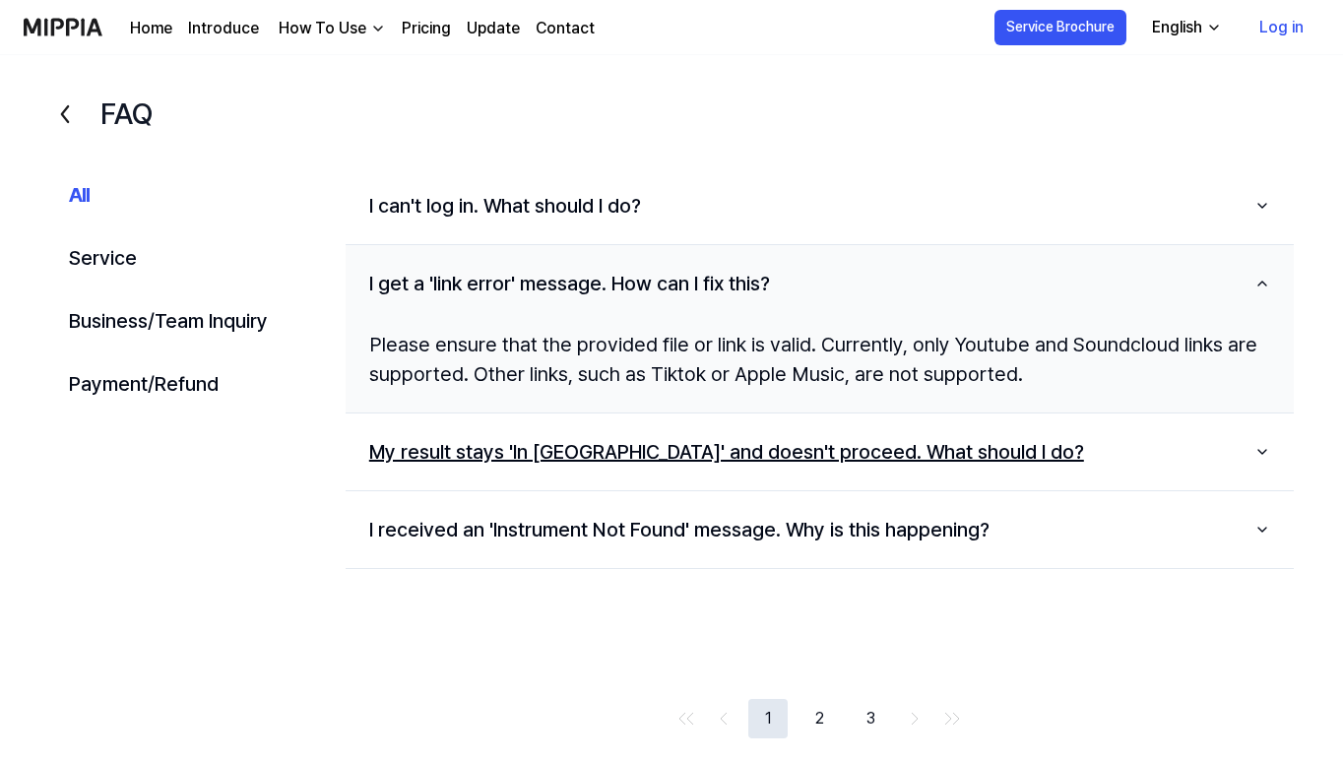
click at [538, 466] on button "My result stays 'In Queue' and doesn't proceed. What should I do?" at bounding box center [820, 451] width 948 height 61
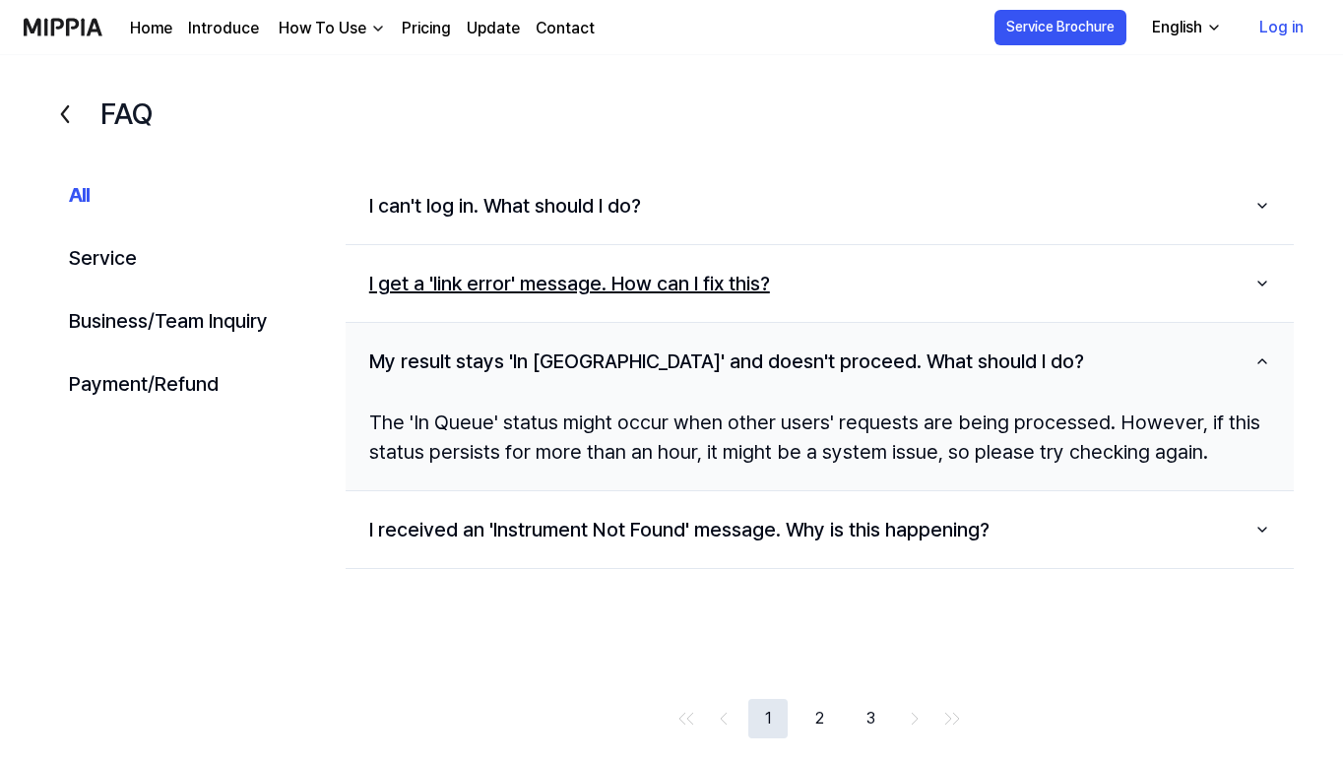
click at [526, 277] on button "I get a 'link error' message. How can I fix this?" at bounding box center [820, 283] width 948 height 61
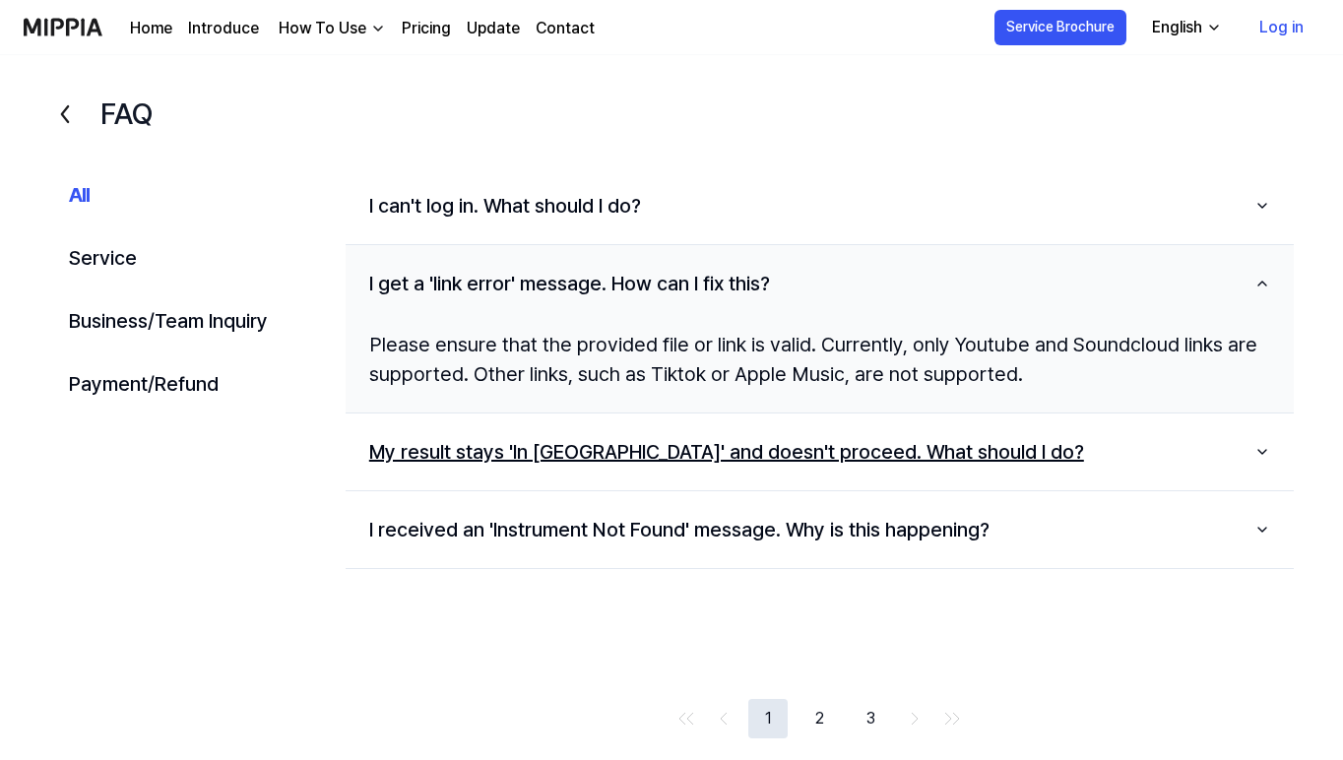
click at [482, 458] on button "My result stays 'In Queue' and doesn't proceed. What should I do?" at bounding box center [820, 451] width 948 height 61
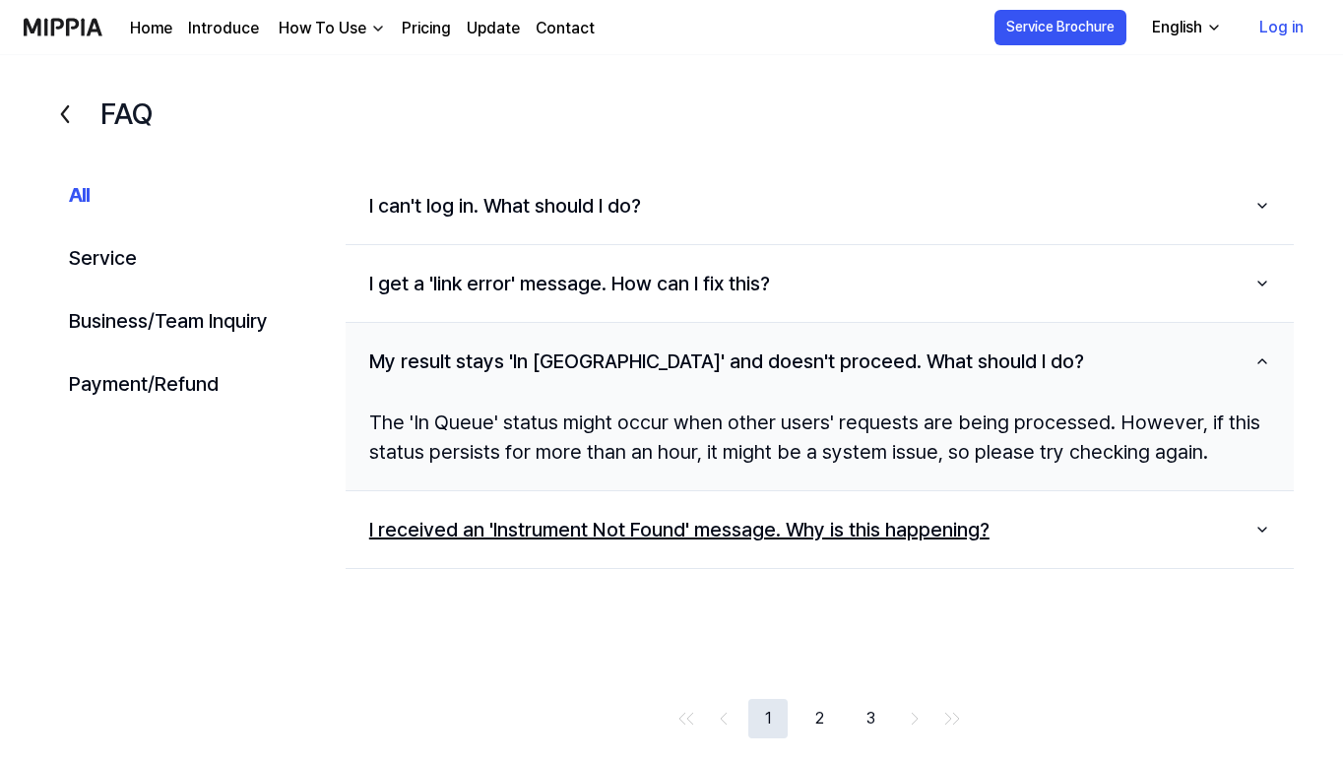
click at [461, 526] on button "I received an 'Instrument Not Found' message. Why is this happening?" at bounding box center [820, 529] width 948 height 61
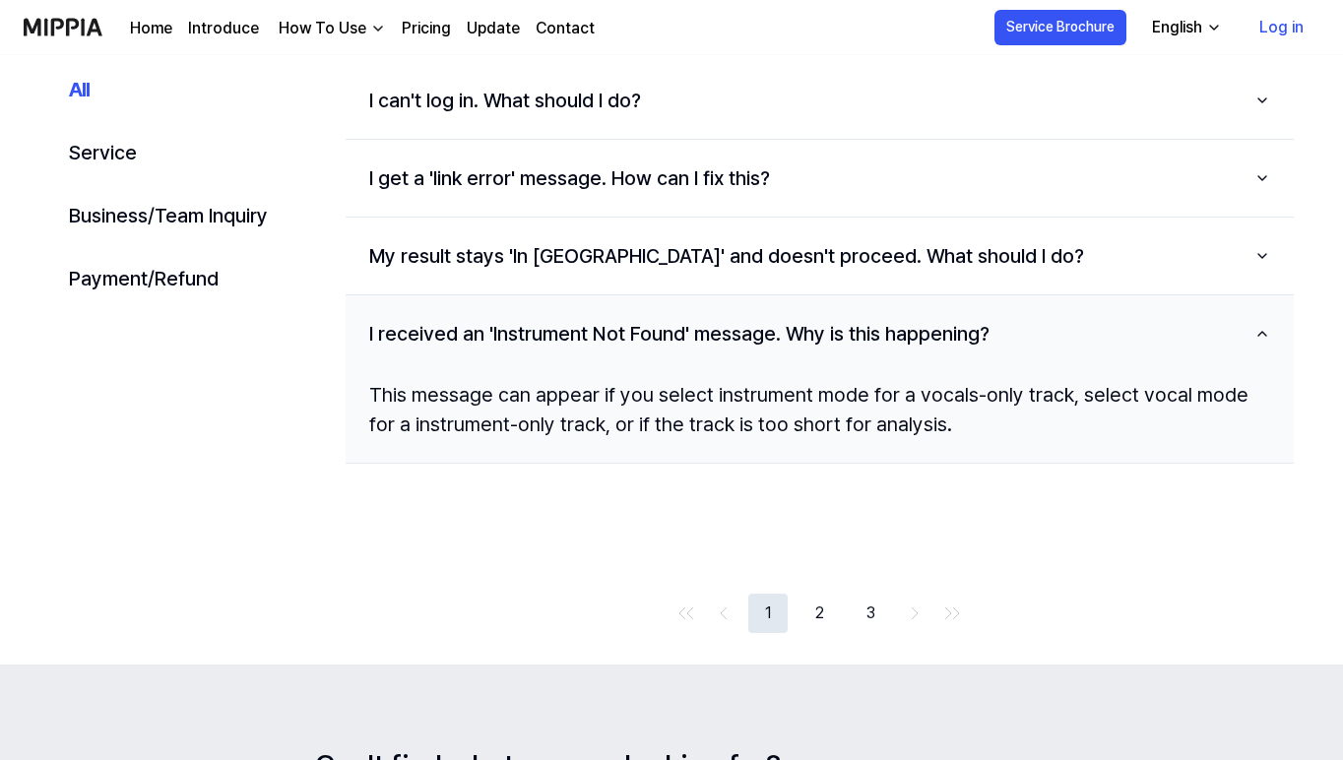
scroll to position [129, 0]
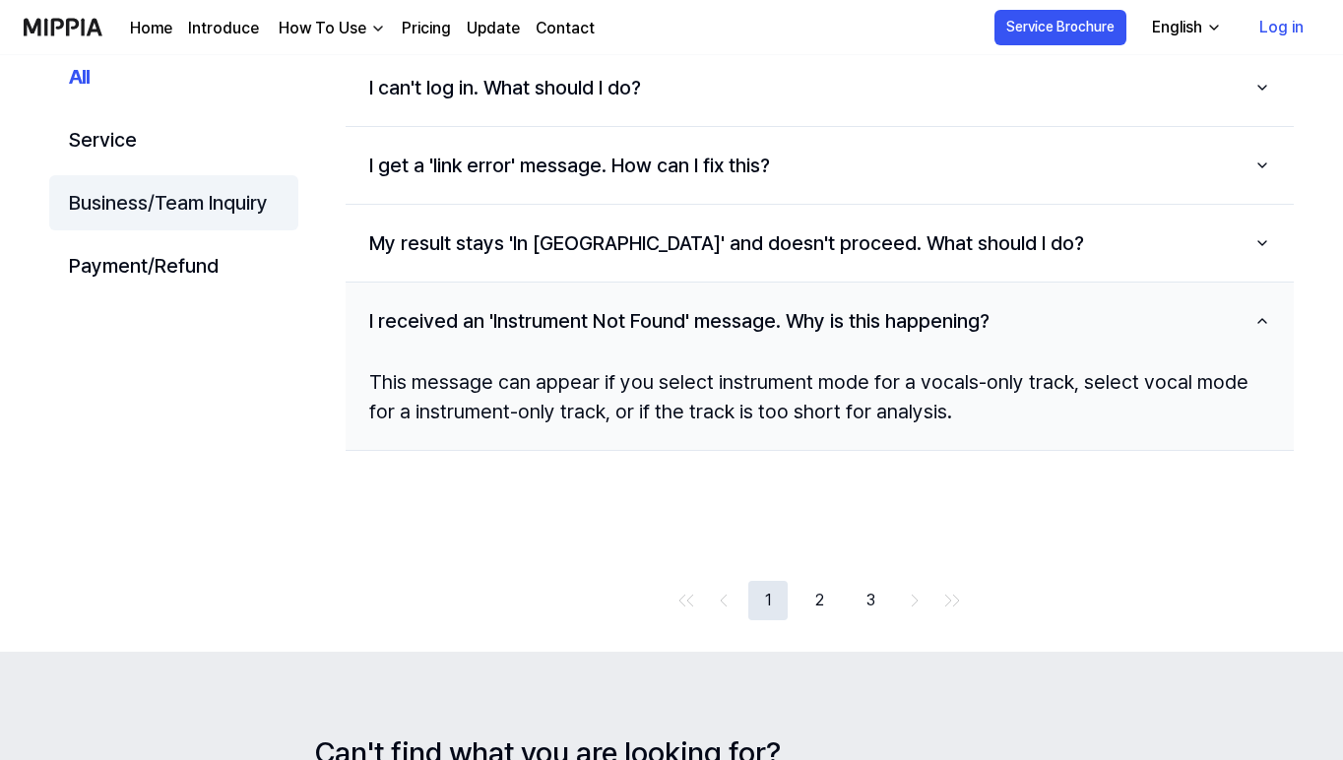
click at [182, 204] on button "Business/Team Inquiry" at bounding box center [173, 202] width 249 height 55
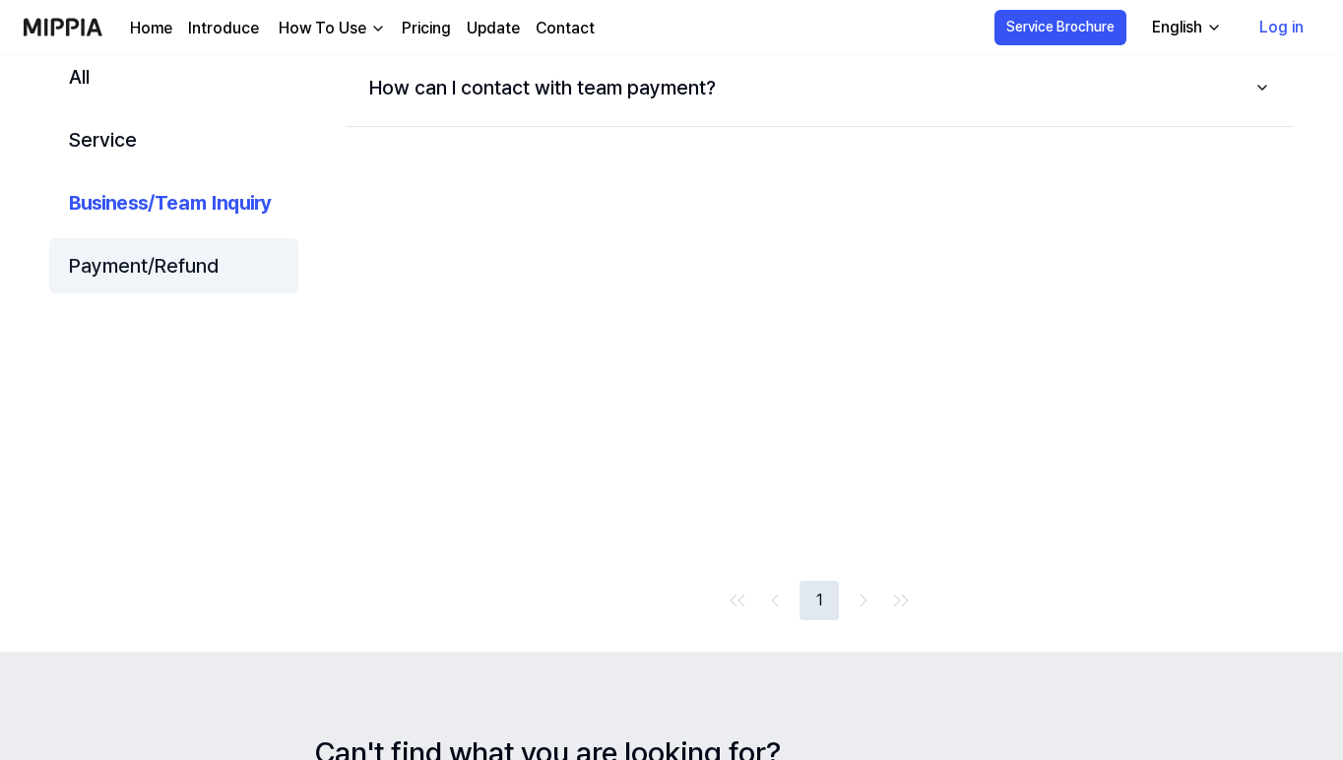
click at [169, 270] on button "Payment/Refund" at bounding box center [173, 265] width 249 height 55
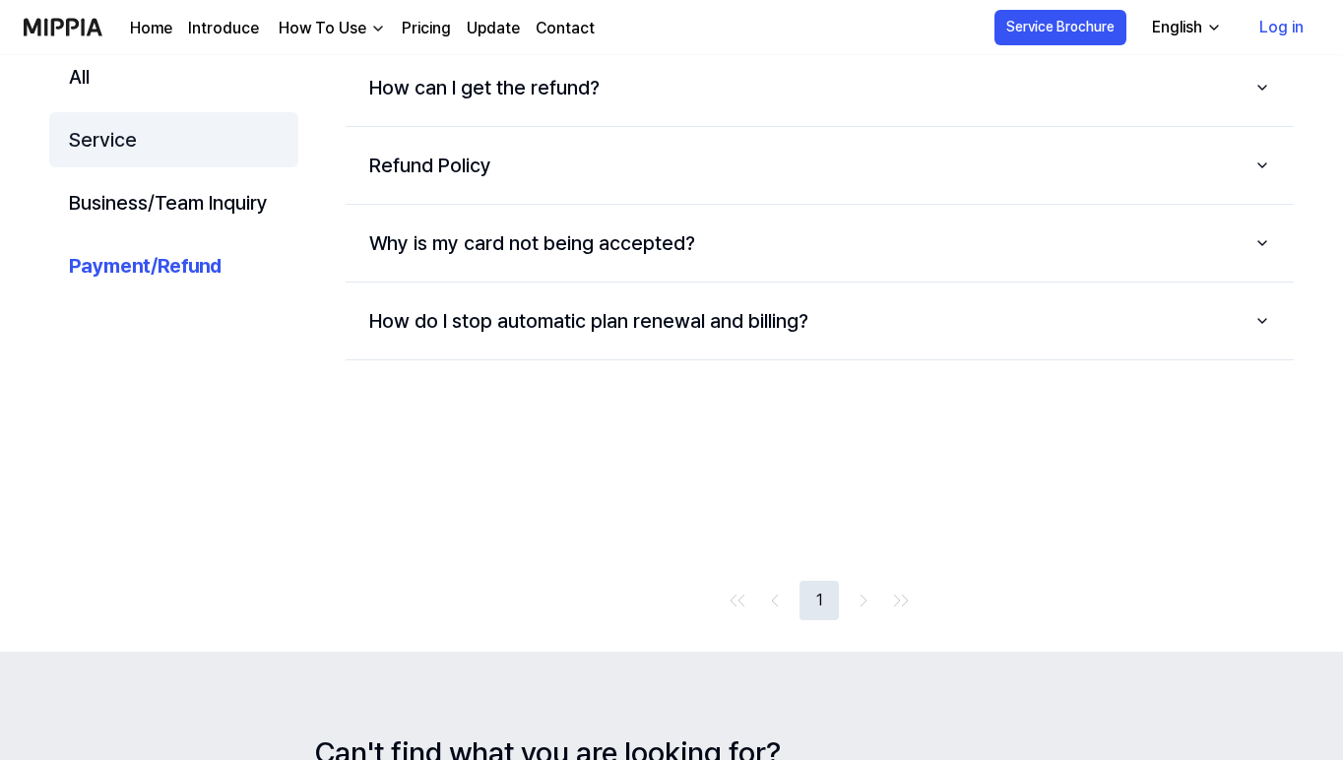
click at [116, 126] on button "Service" at bounding box center [173, 139] width 249 height 55
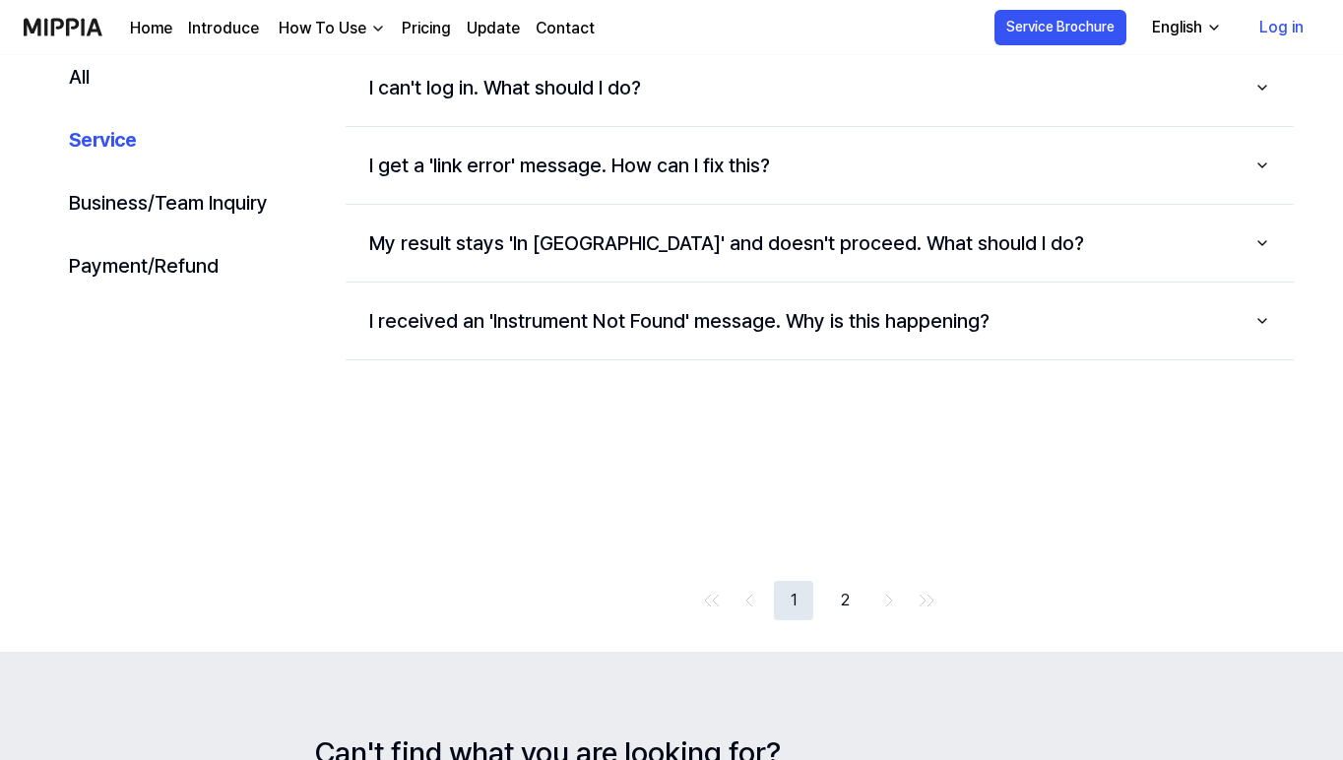
click at [92, 20] on img at bounding box center [63, 27] width 79 height 54
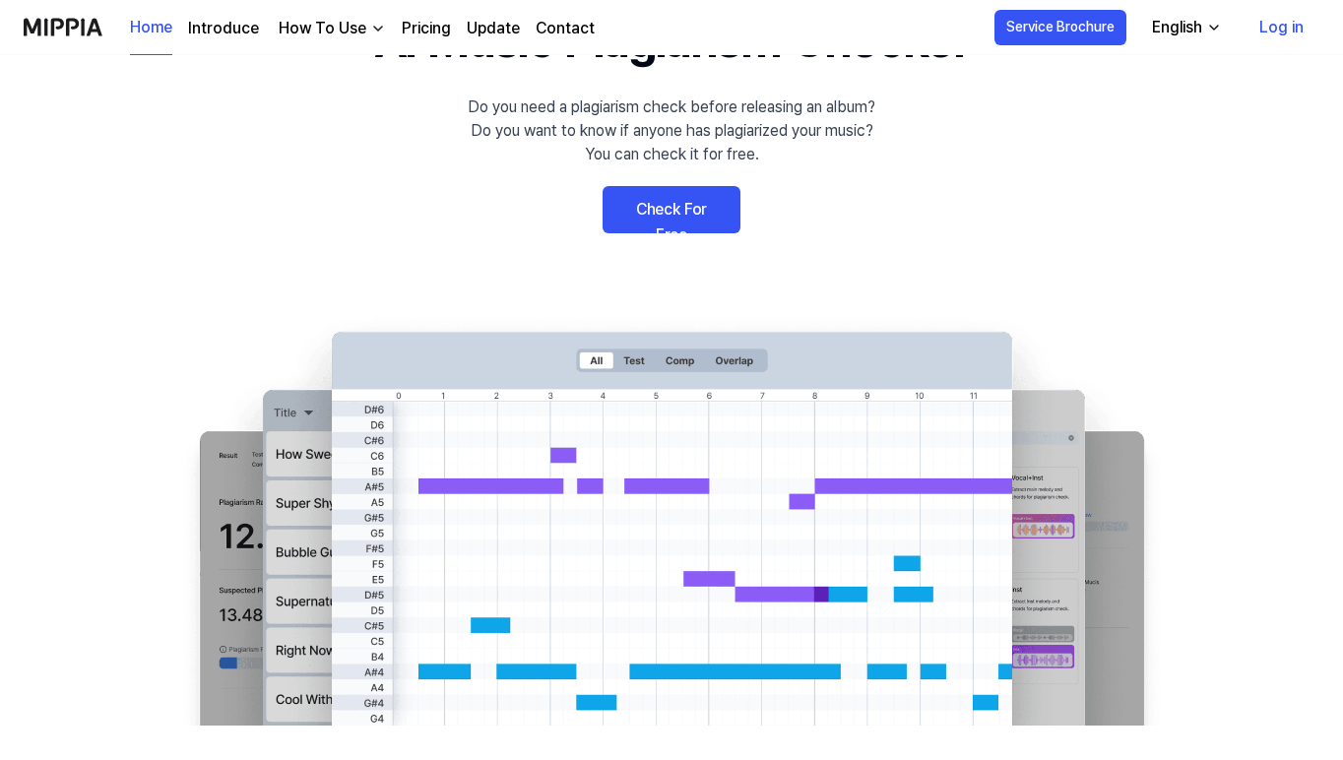
scroll to position [0, 0]
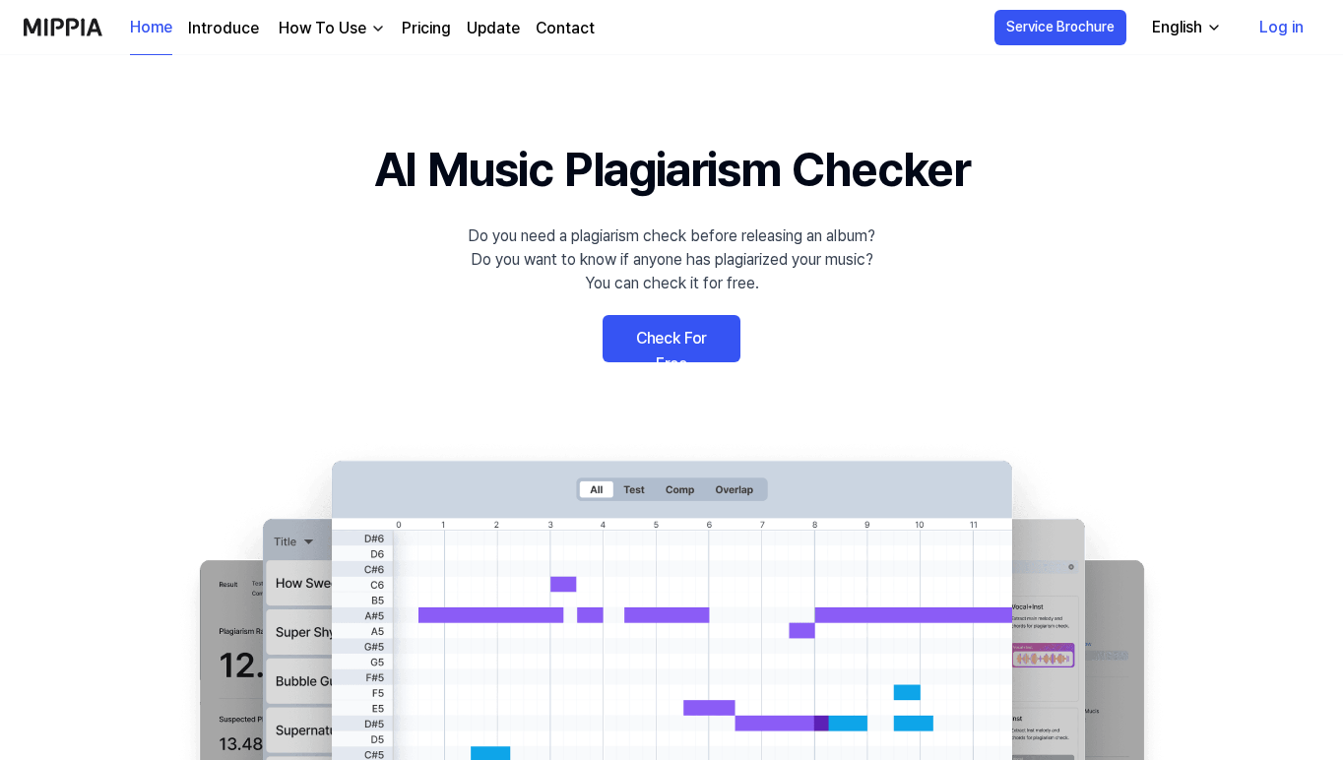
click at [139, 43] on link "Home" at bounding box center [151, 28] width 42 height 54
click at [663, 341] on link "Check For Free" at bounding box center [672, 338] width 138 height 47
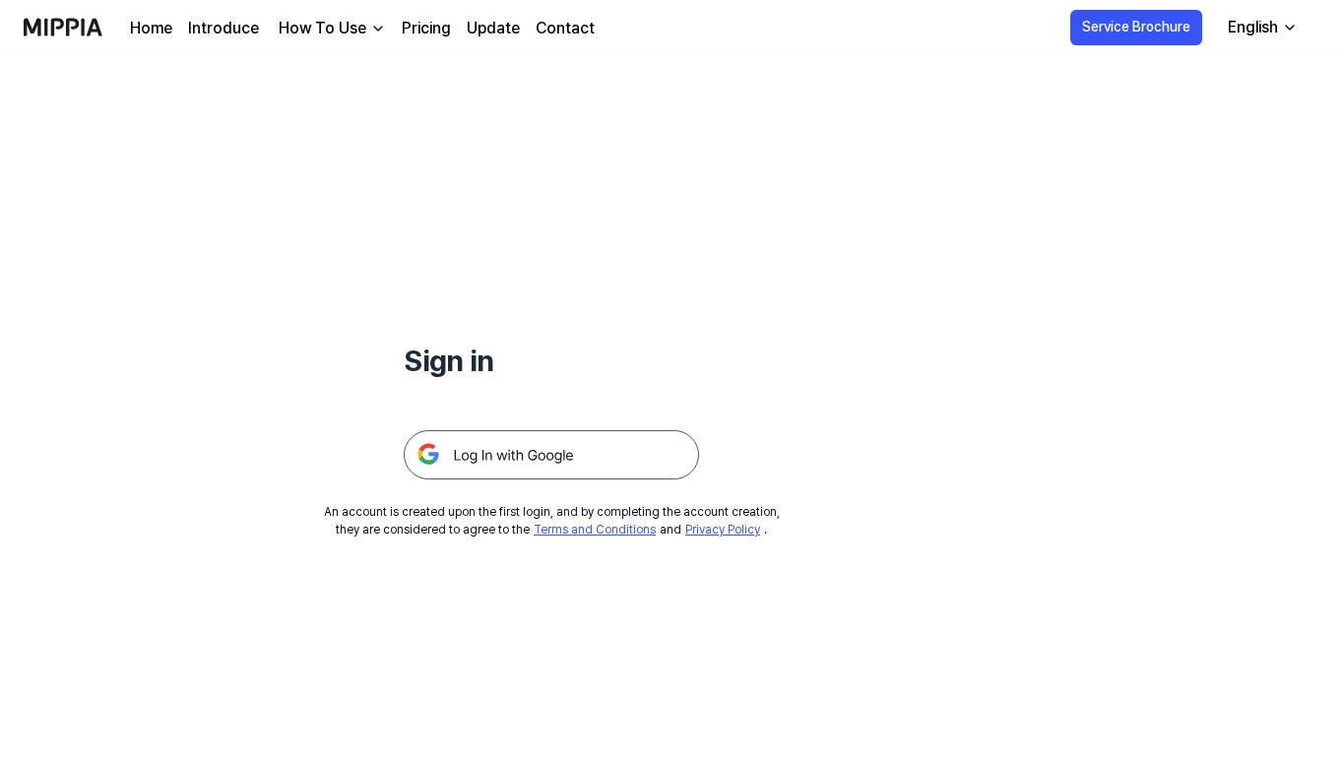
click at [548, 454] on img at bounding box center [551, 454] width 295 height 49
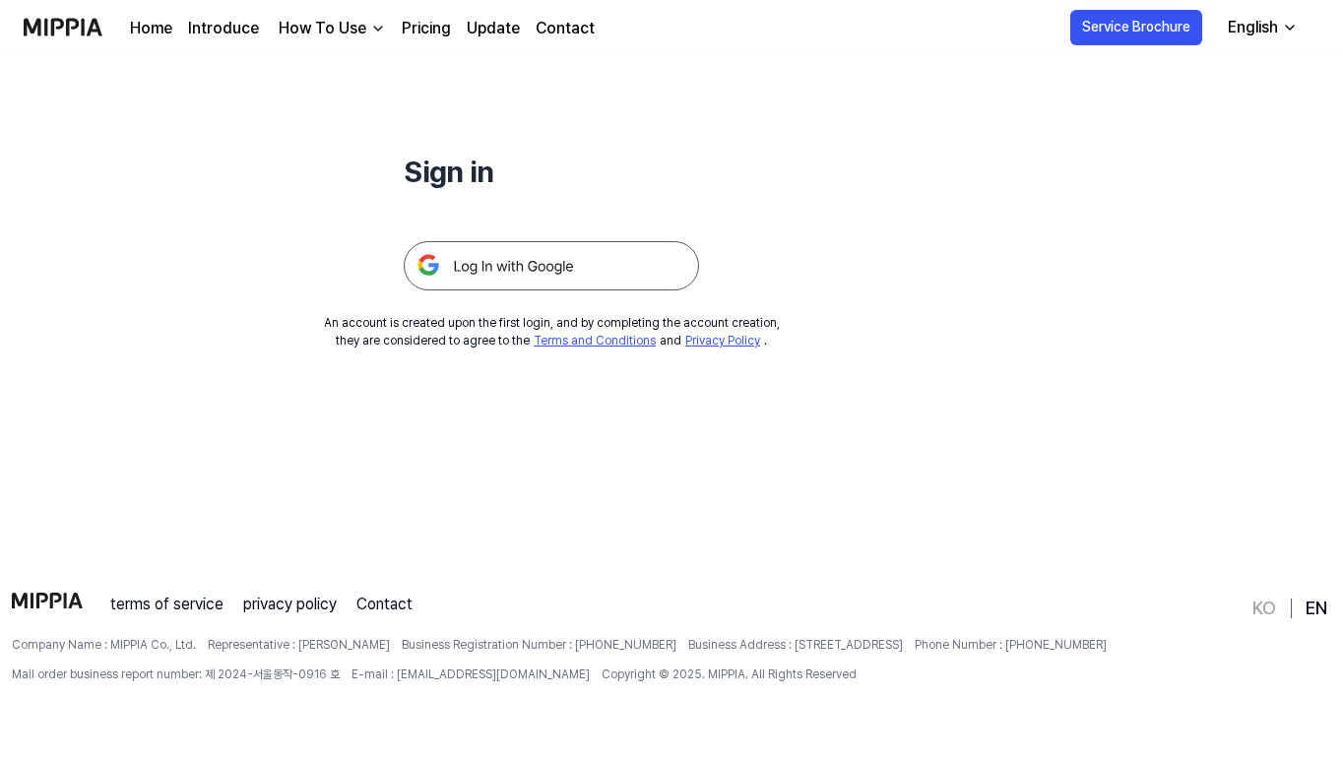
scroll to position [189, 0]
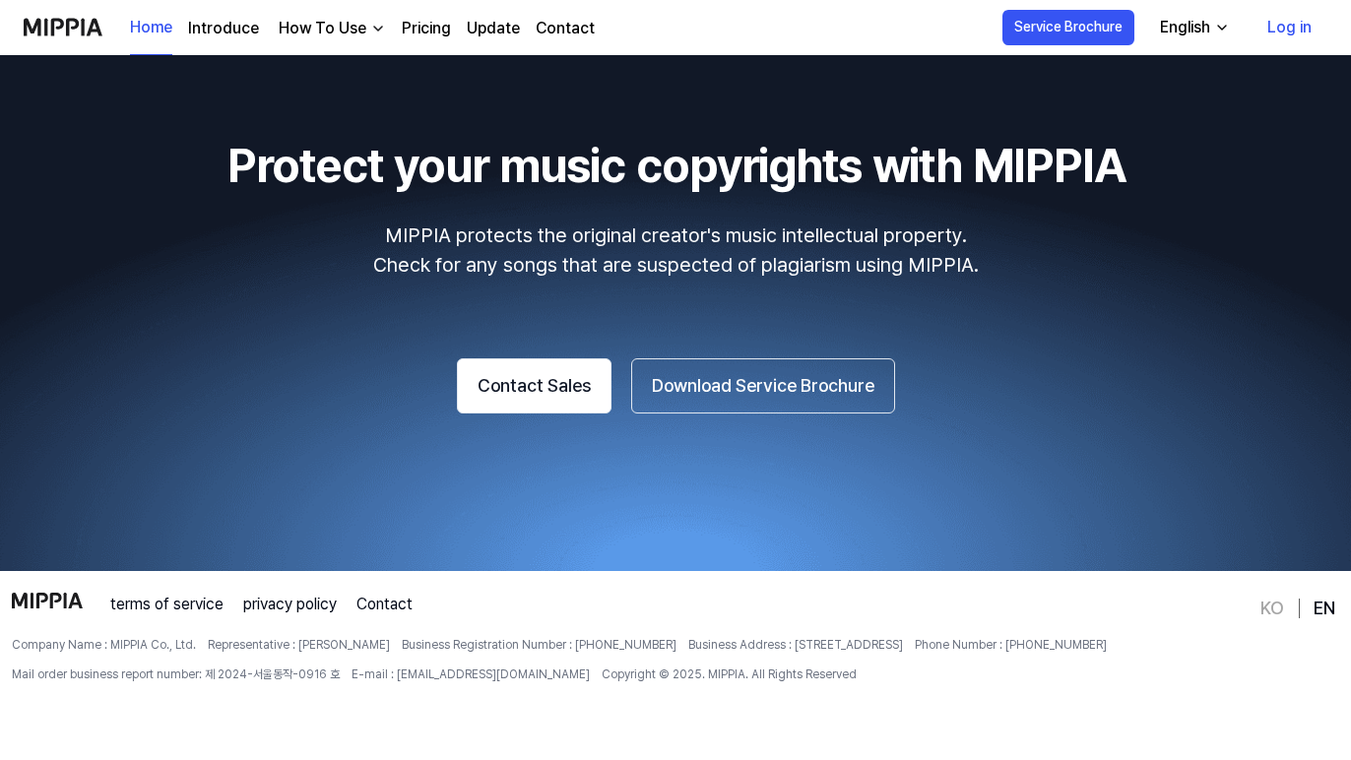
scroll to position [3488, 0]
click at [602, 676] on span "Copyright © 2025. MIPPIA. All Rights Reserved" at bounding box center [729, 675] width 255 height 18
drag, startPoint x: 931, startPoint y: 644, endPoint x: 1063, endPoint y: 647, distance: 133.0
click at [1063, 647] on div "Company Name : MIPPIA Co., Ltd. Representative : Oh ChanHo Business Registratio…" at bounding box center [634, 659] width 1245 height 47
copy span "Seoul, Republic of Korea"
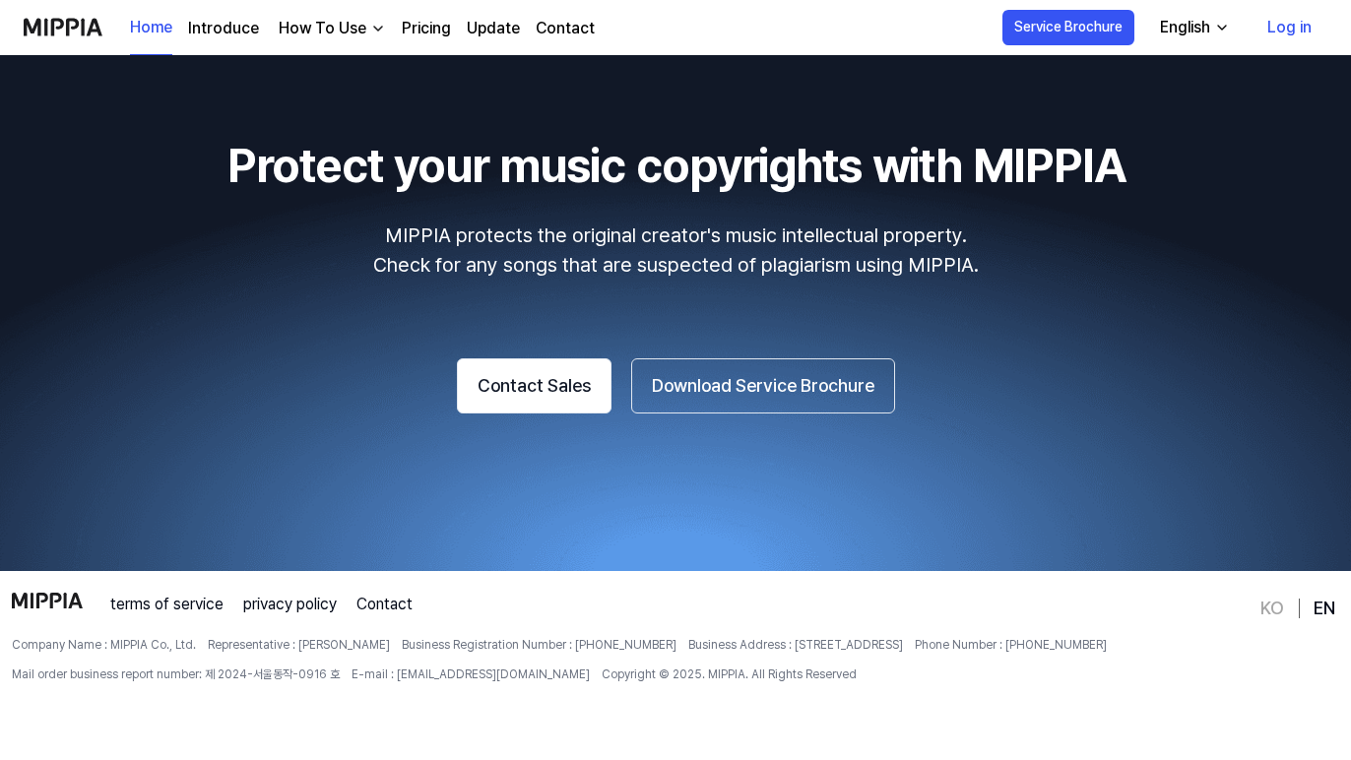
click at [1273, 22] on link "Log in" at bounding box center [1290, 27] width 76 height 55
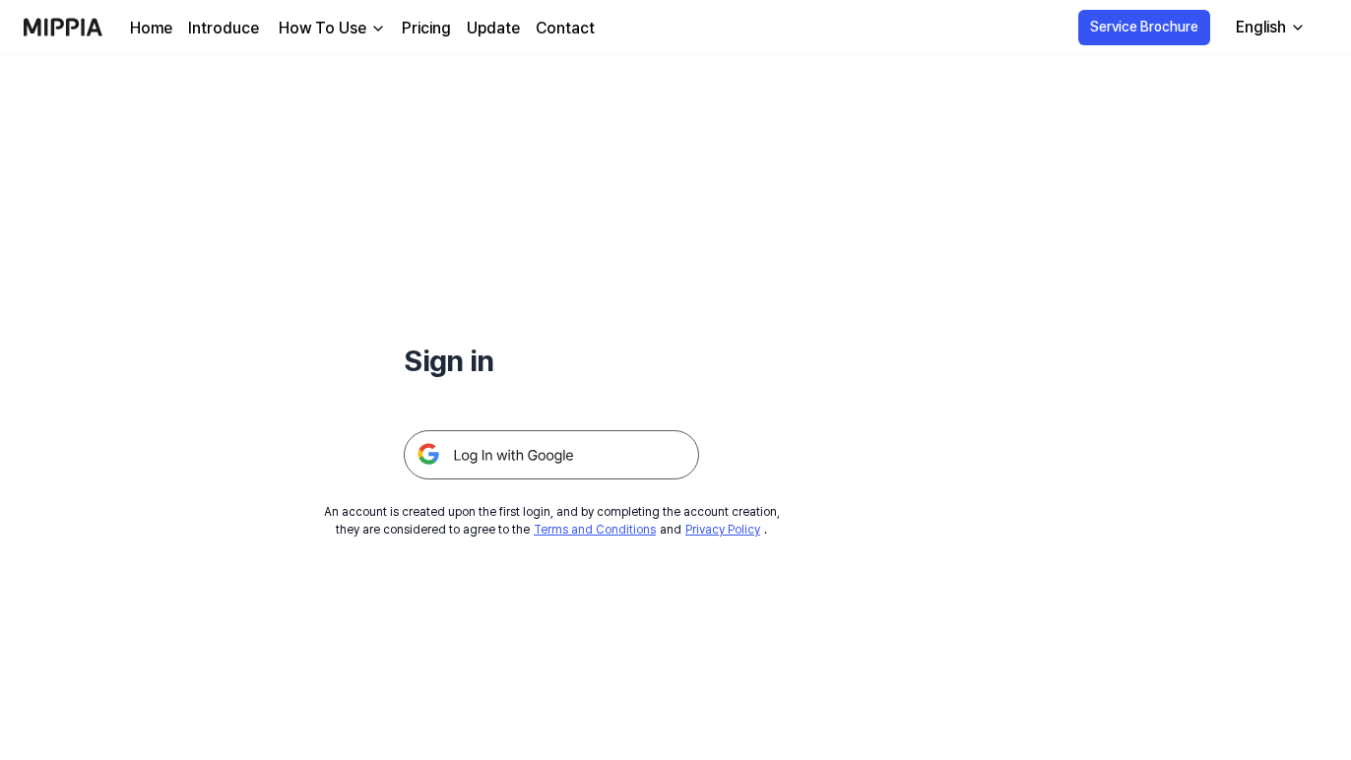
click at [555, 437] on img at bounding box center [551, 454] width 295 height 49
click at [555, 450] on img at bounding box center [551, 454] width 295 height 49
click at [166, 25] on link "Home" at bounding box center [151, 29] width 42 height 24
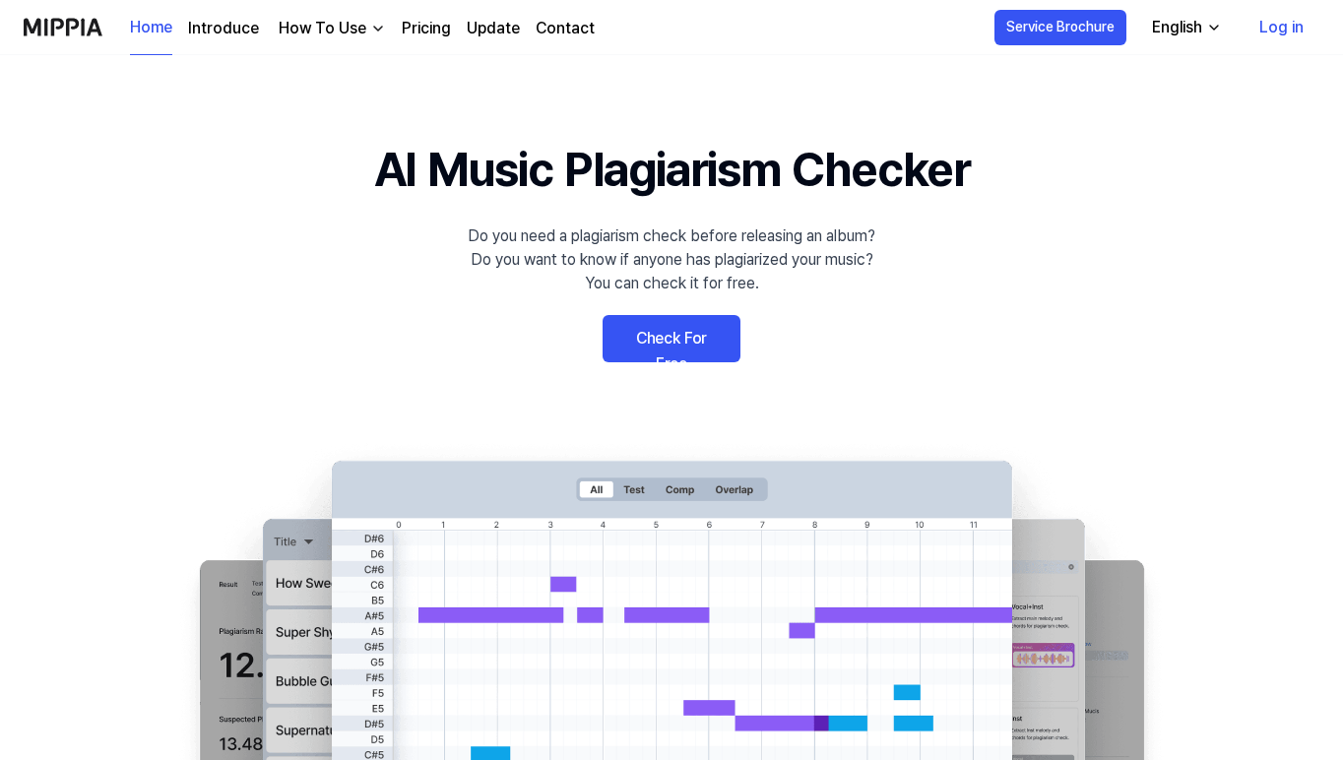
click at [230, 31] on link "Introduce" at bounding box center [223, 29] width 71 height 24
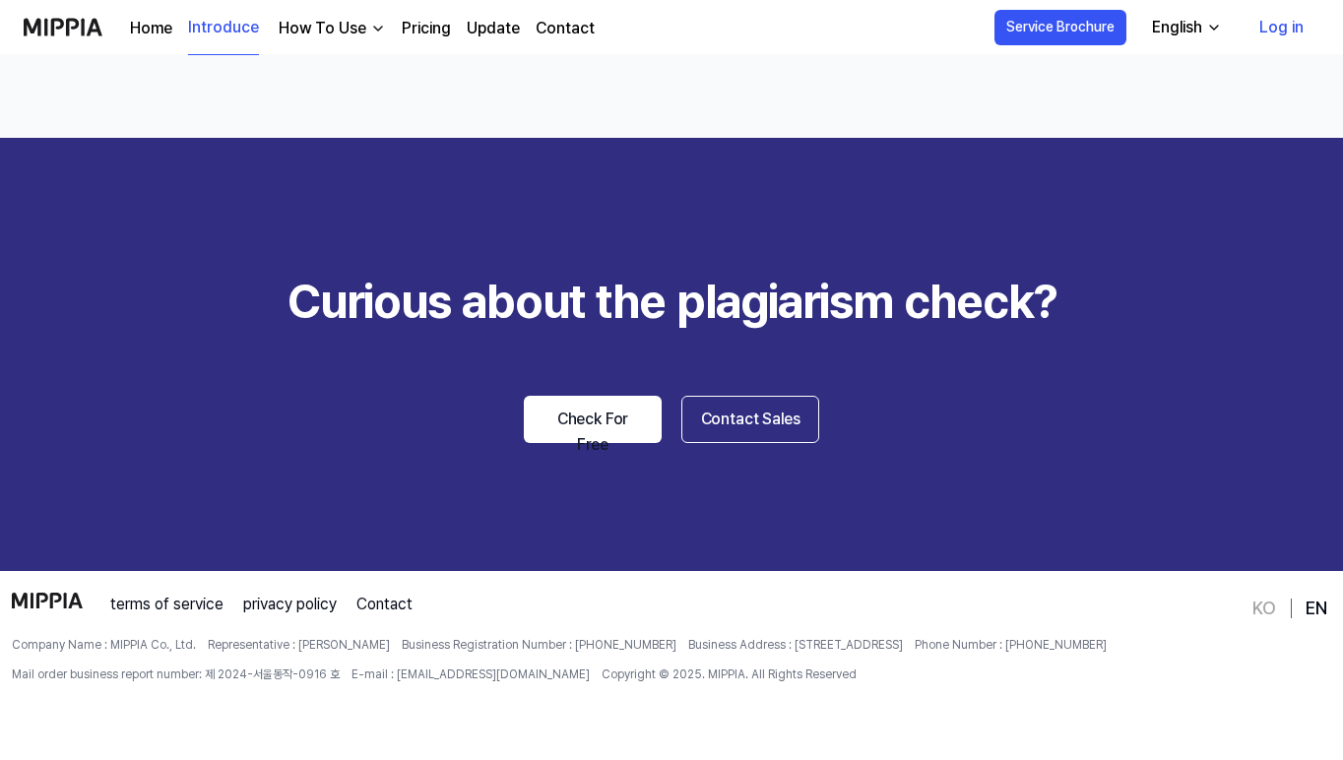
scroll to position [2946, 0]
click at [568, 434] on link "Check For Free" at bounding box center [593, 419] width 138 height 47
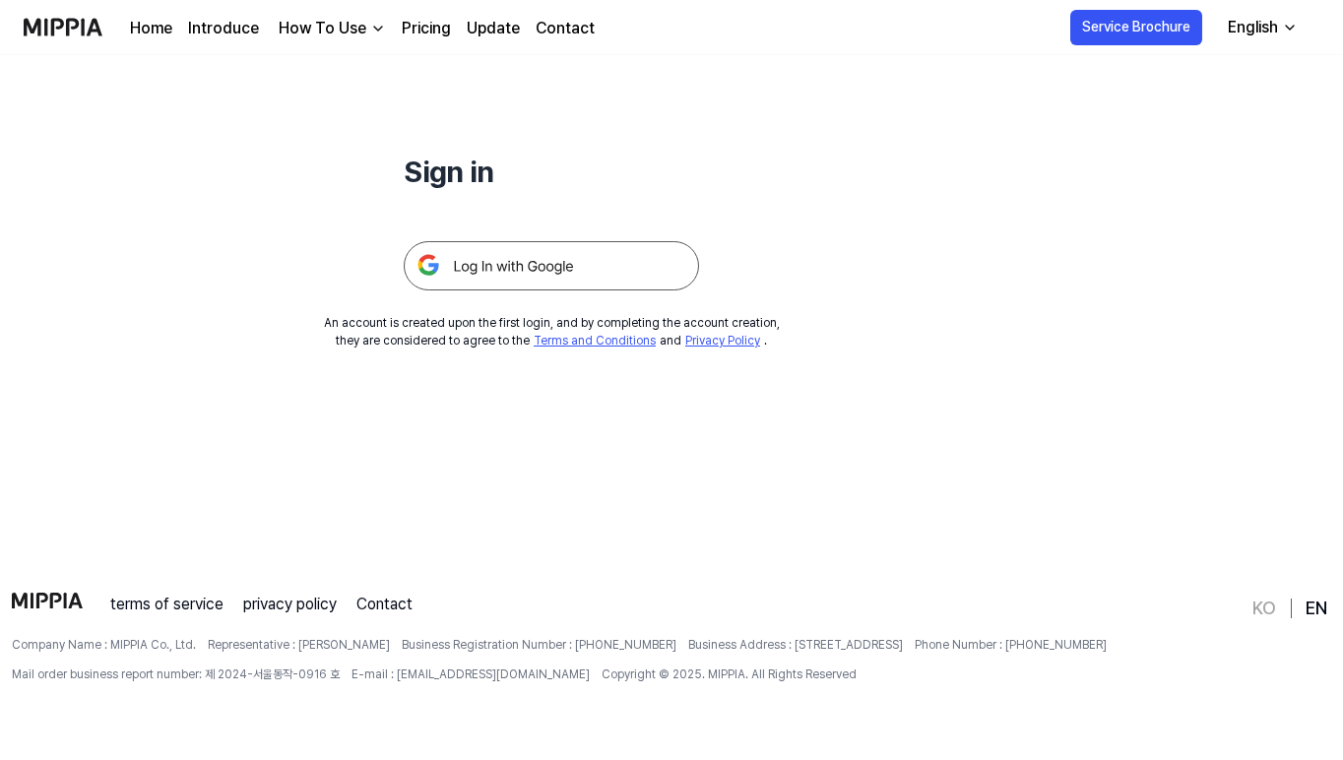
scroll to position [189, 0]
click at [199, 601] on link "terms of service" at bounding box center [166, 605] width 113 height 24
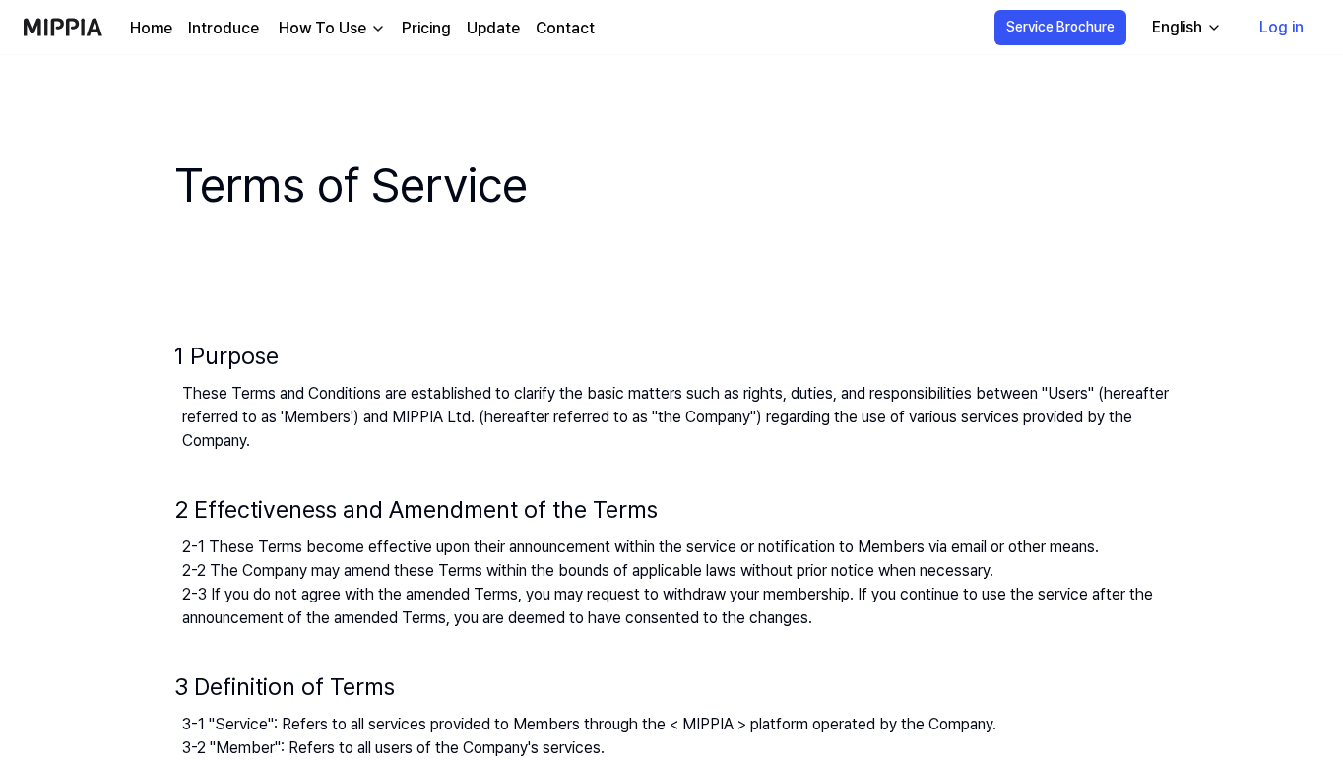
scroll to position [0, 0]
click at [1299, 36] on link "Log in" at bounding box center [1282, 27] width 76 height 55
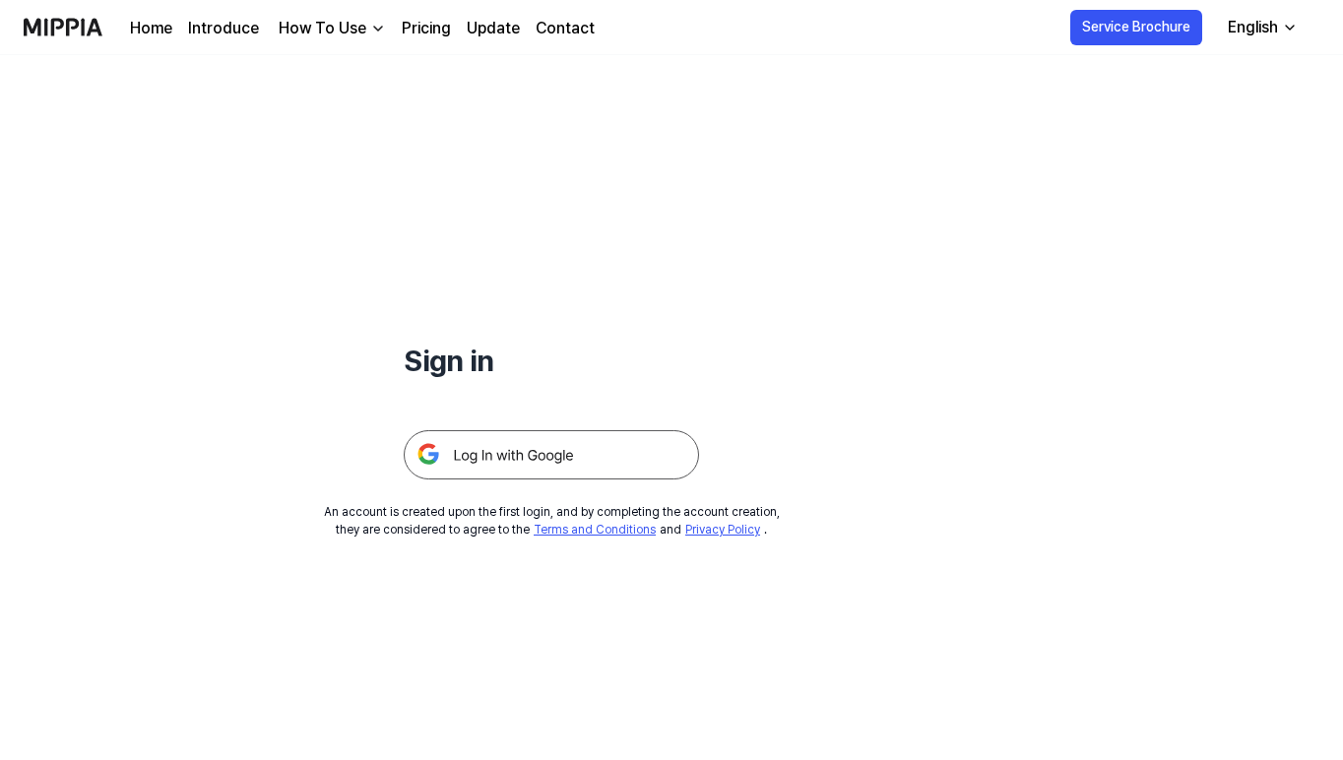
click at [1290, 32] on icon "button" at bounding box center [1290, 28] width 16 height 16
click at [500, 493] on div "Sign in An account is created upon the first login, and by completing the accou…" at bounding box center [551, 296] width 1103 height 483
click at [501, 464] on img at bounding box center [551, 454] width 295 height 49
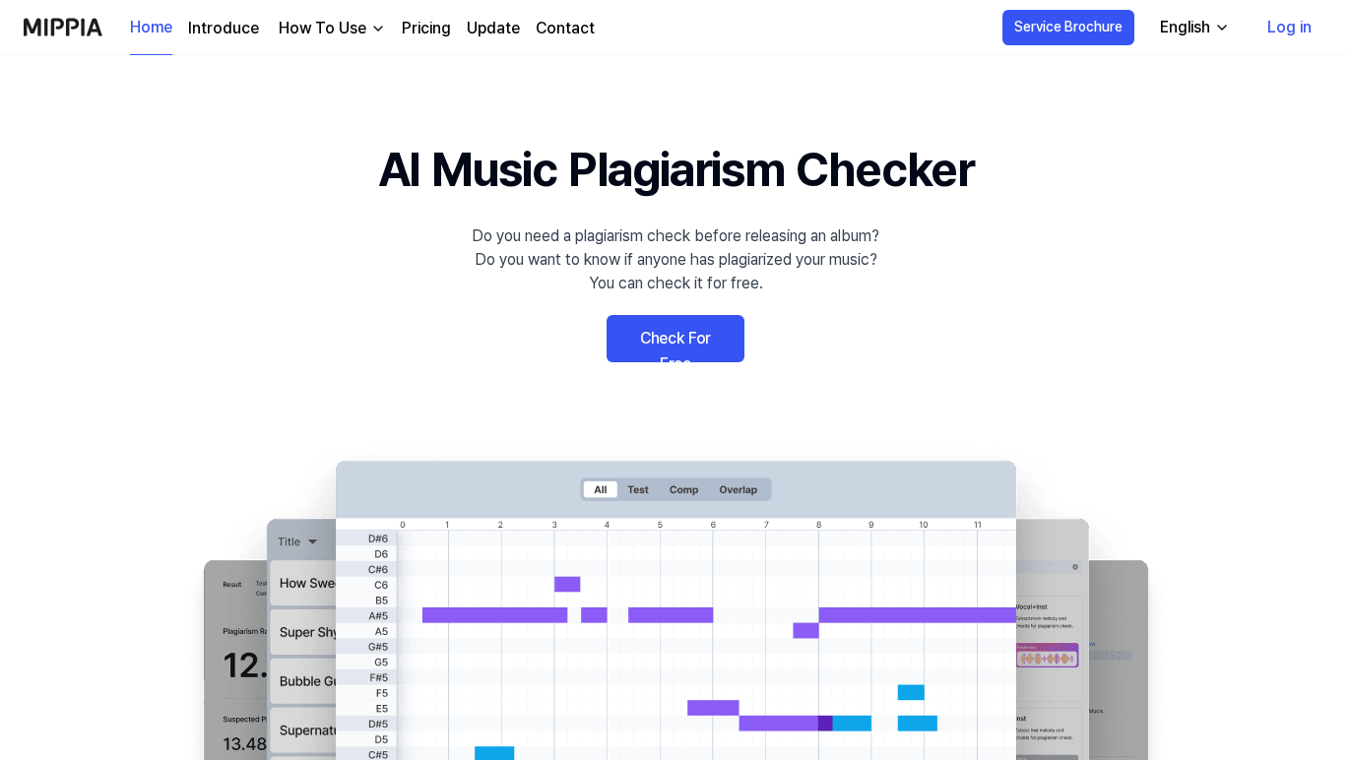
click at [687, 334] on link "Check For Free" at bounding box center [676, 338] width 138 height 47
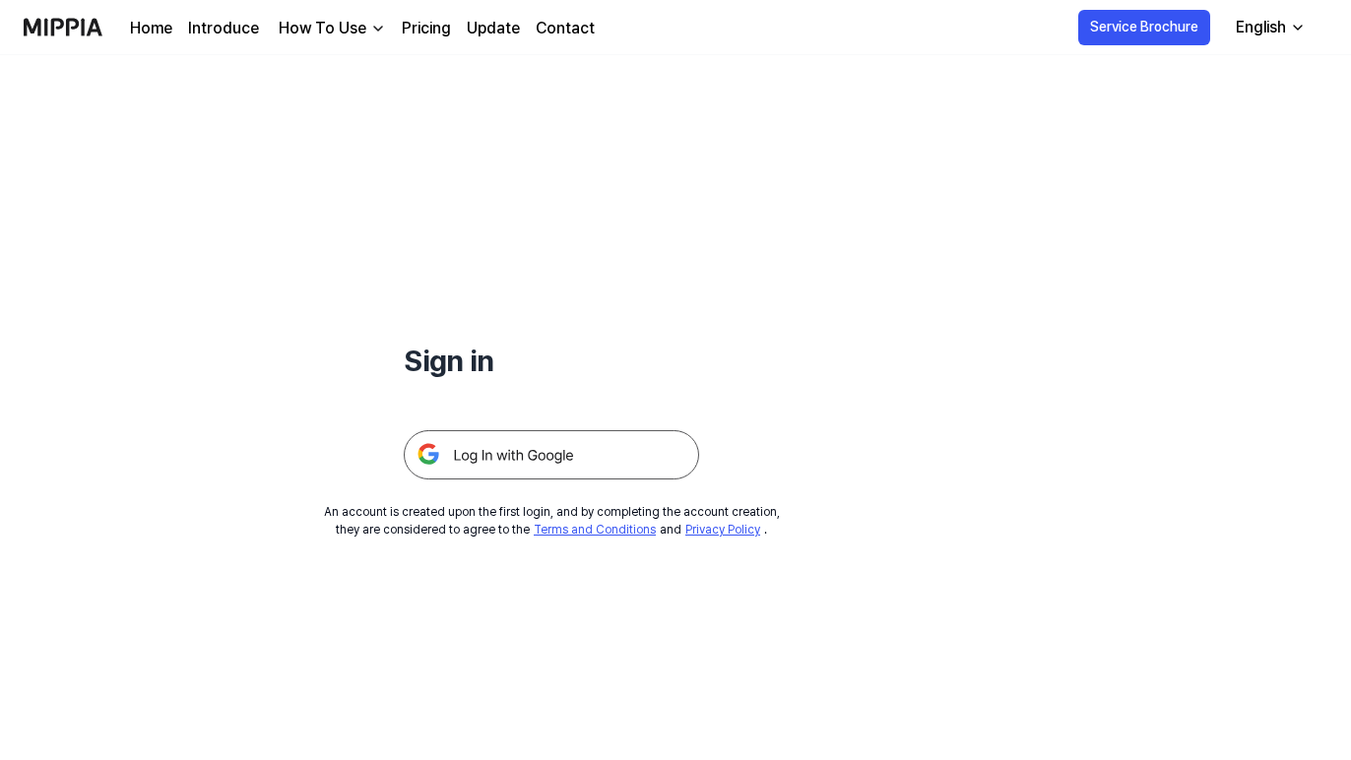
click at [603, 469] on img at bounding box center [551, 454] width 295 height 49
click at [535, 462] on img at bounding box center [551, 454] width 295 height 49
click at [515, 464] on img at bounding box center [551, 454] width 295 height 49
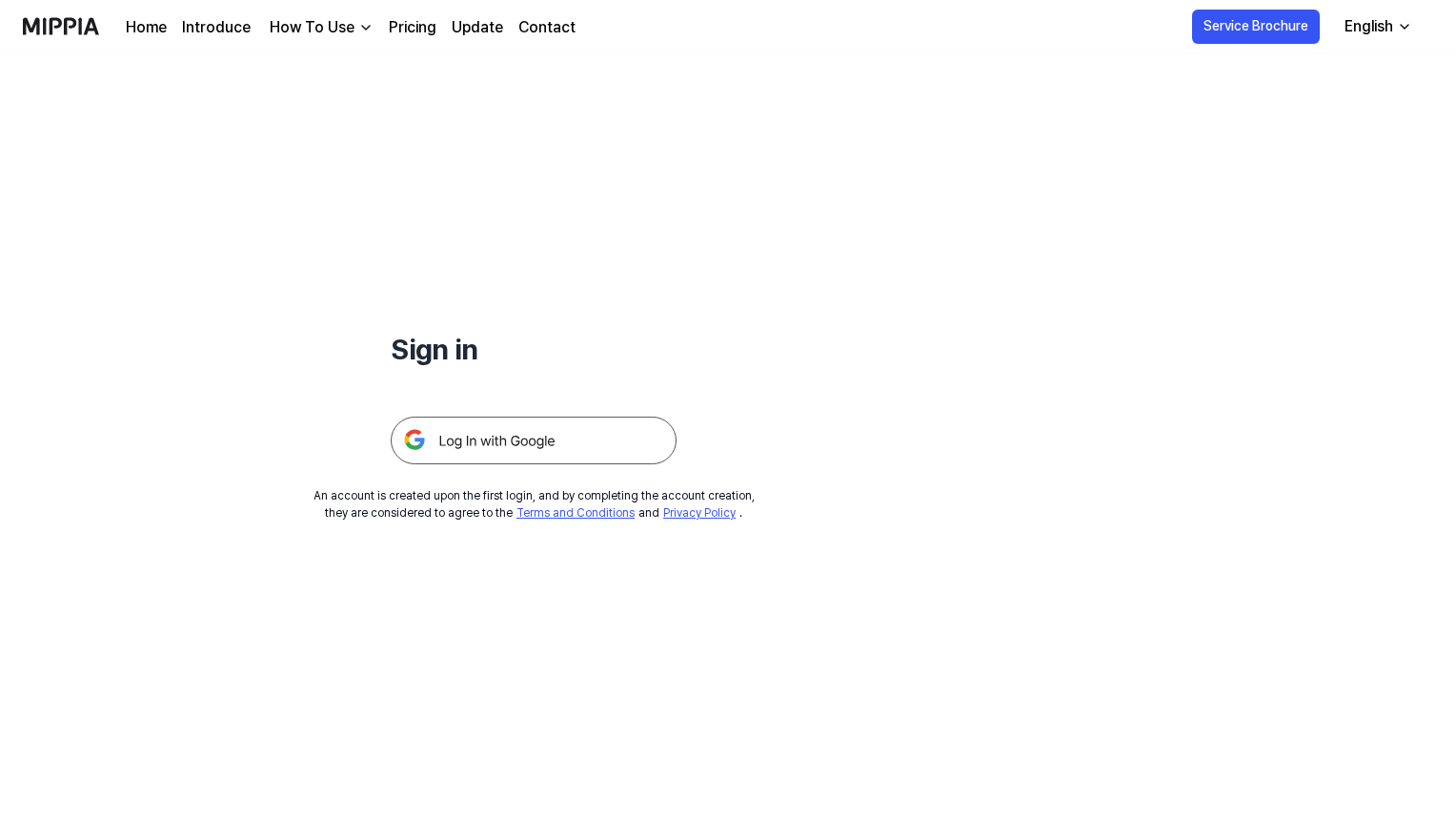
click at [420, 15] on div "Home Introduce How To Use Pricing Update Contact" at bounding box center [350, 26] width 450 height 52
click at [424, 24] on link "Pricing" at bounding box center [412, 28] width 47 height 23
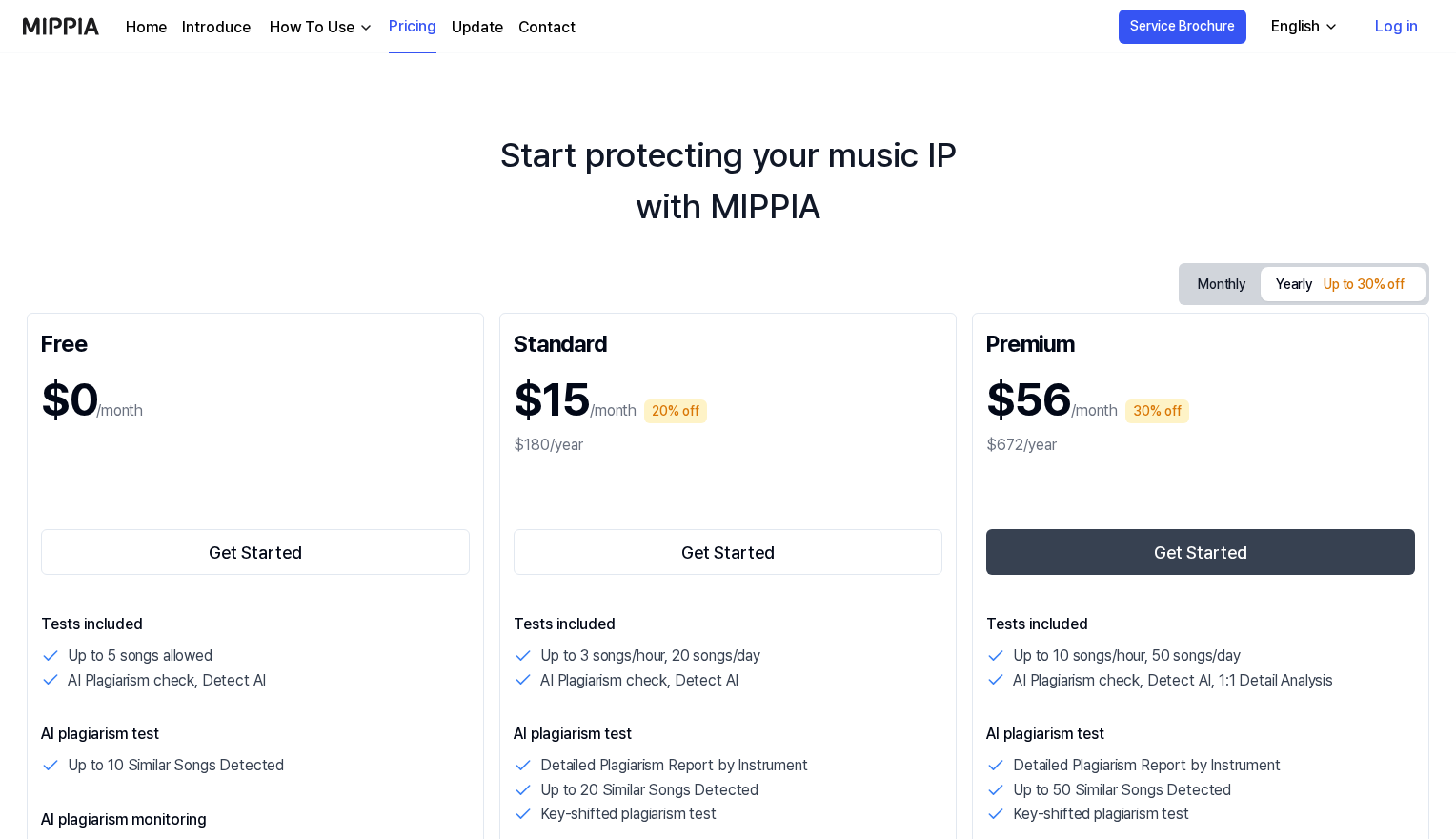
click at [559, 24] on link "Contact" at bounding box center [547, 28] width 57 height 23
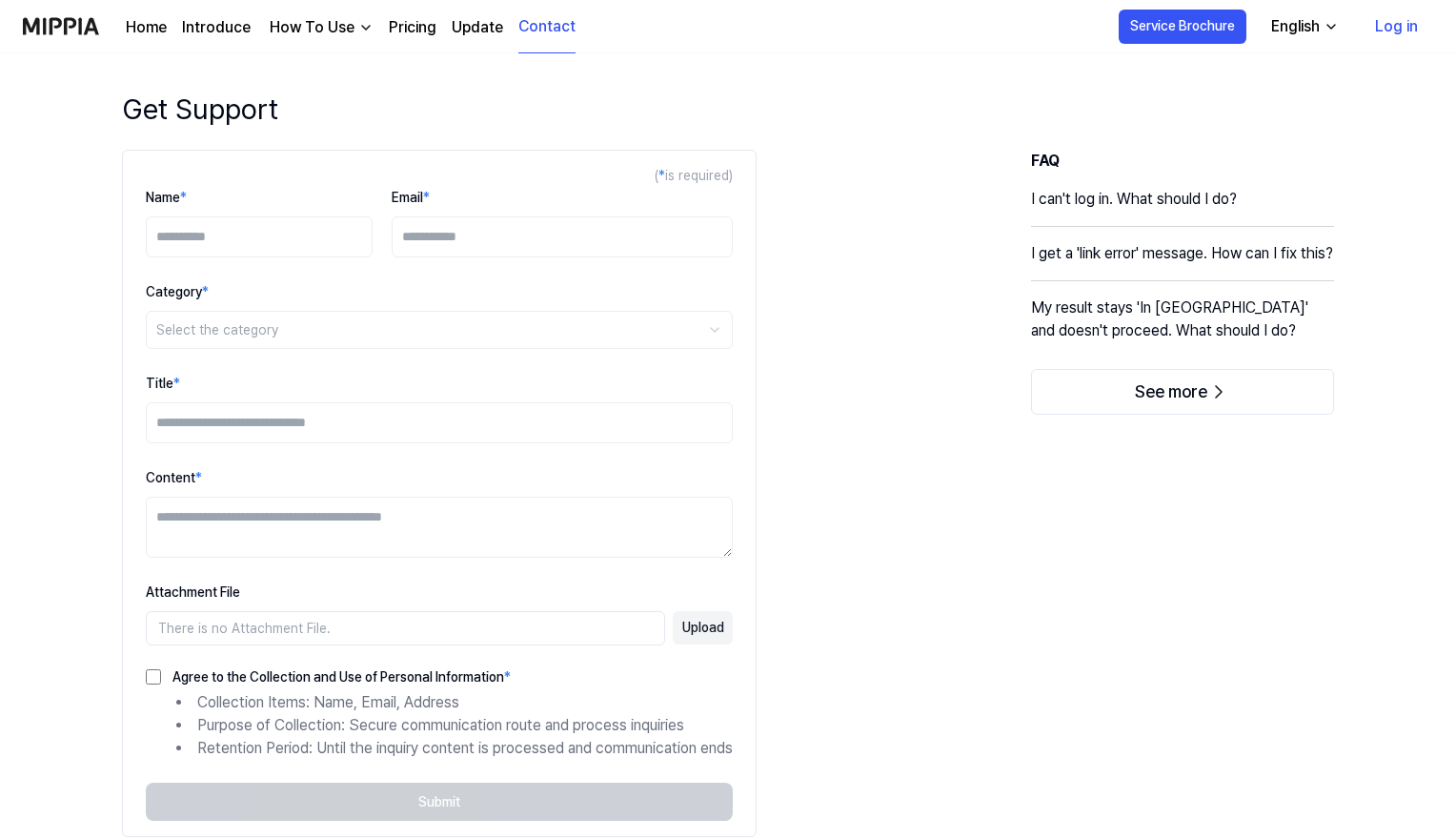
click at [548, 26] on link "Contact" at bounding box center [547, 27] width 57 height 52
click at [1130, 403] on button "See more" at bounding box center [1181, 390] width 303 height 45
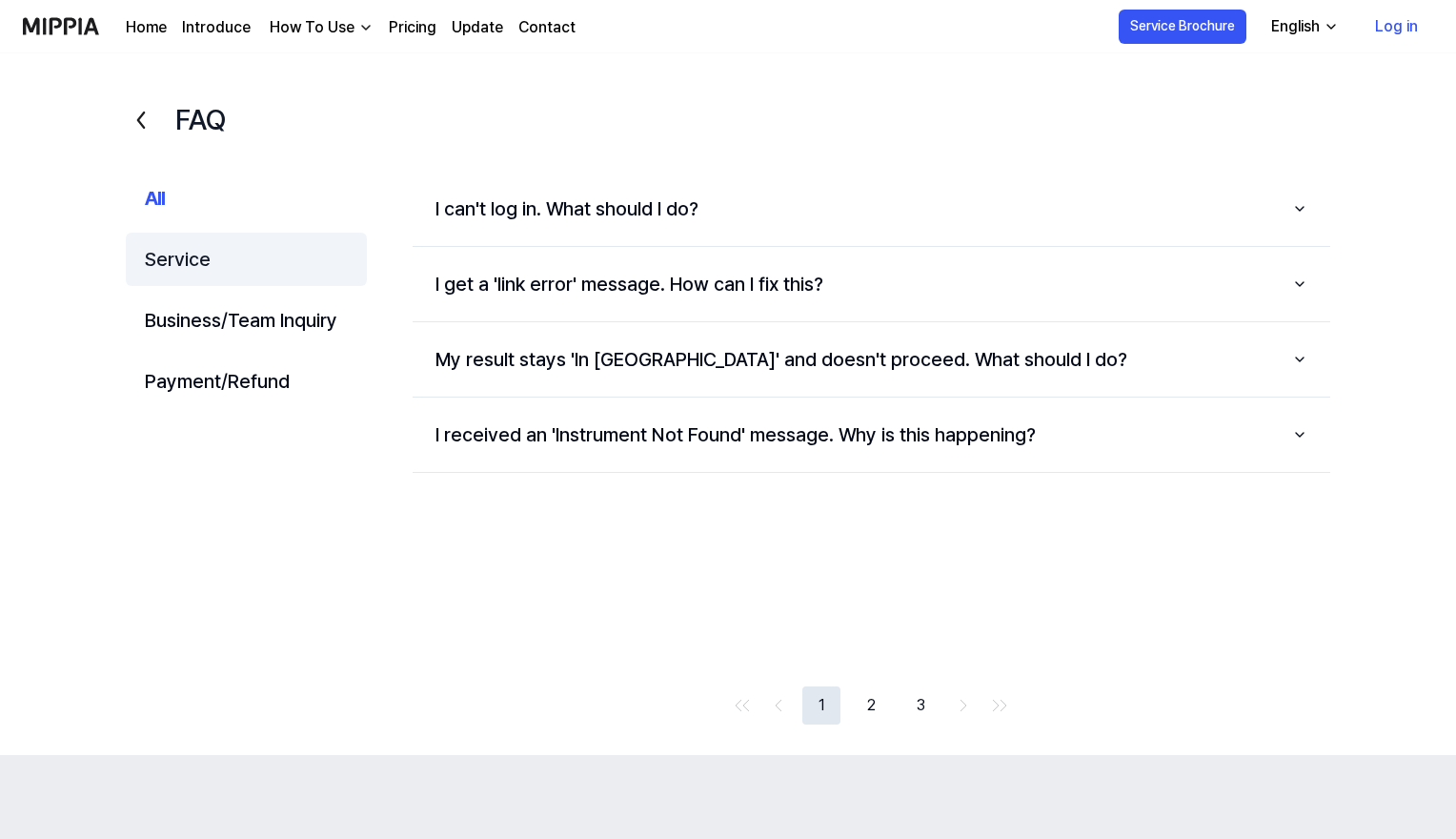
click at [180, 239] on button "Service" at bounding box center [246, 258] width 241 height 53
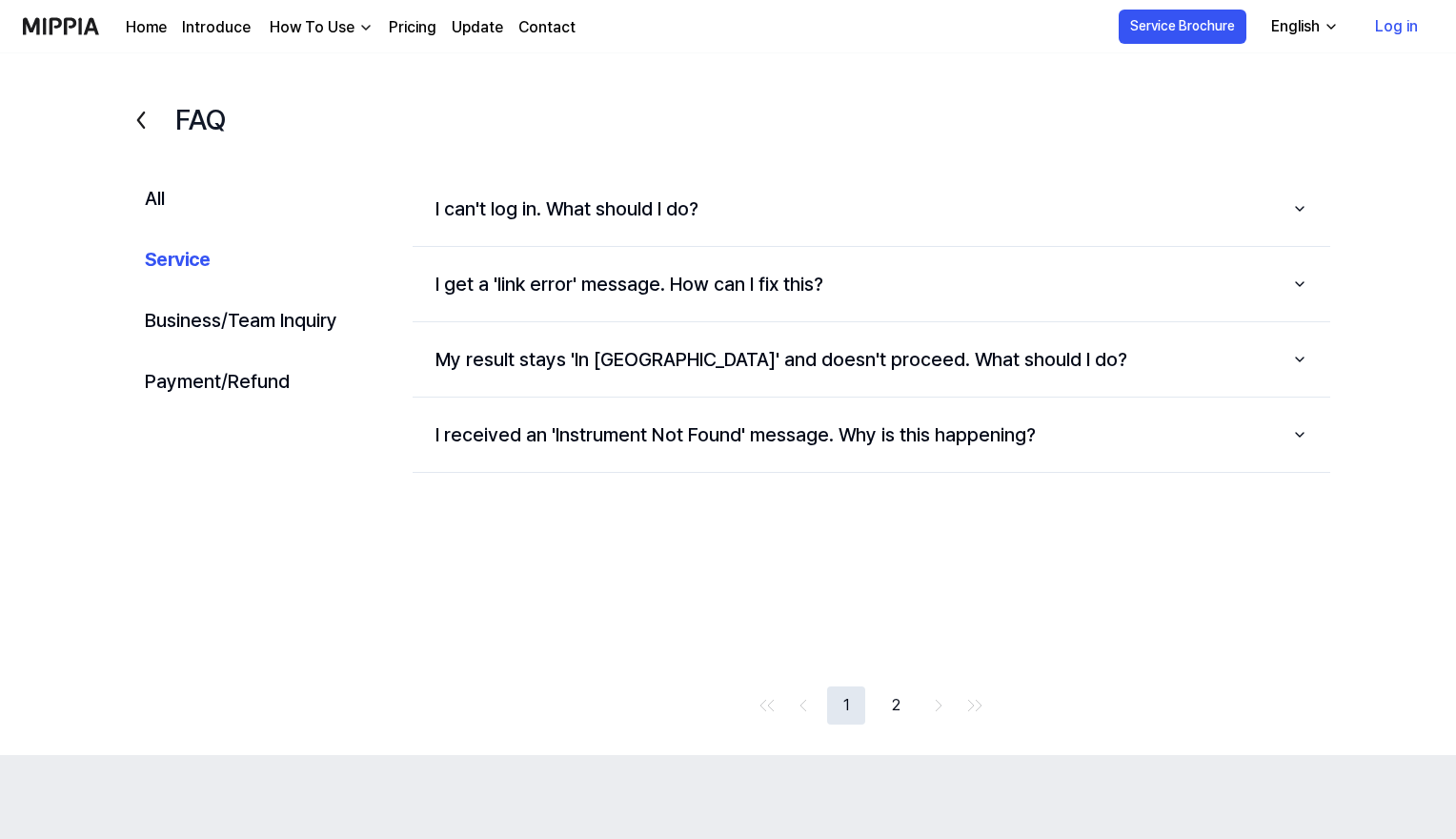
click at [177, 286] on div "All Service Business/Team Inquiry Payment/Refund" at bounding box center [246, 447] width 241 height 553
click at [165, 272] on button "Service" at bounding box center [246, 258] width 241 height 53
click at [142, 117] on icon at bounding box center [141, 120] width 31 height 31
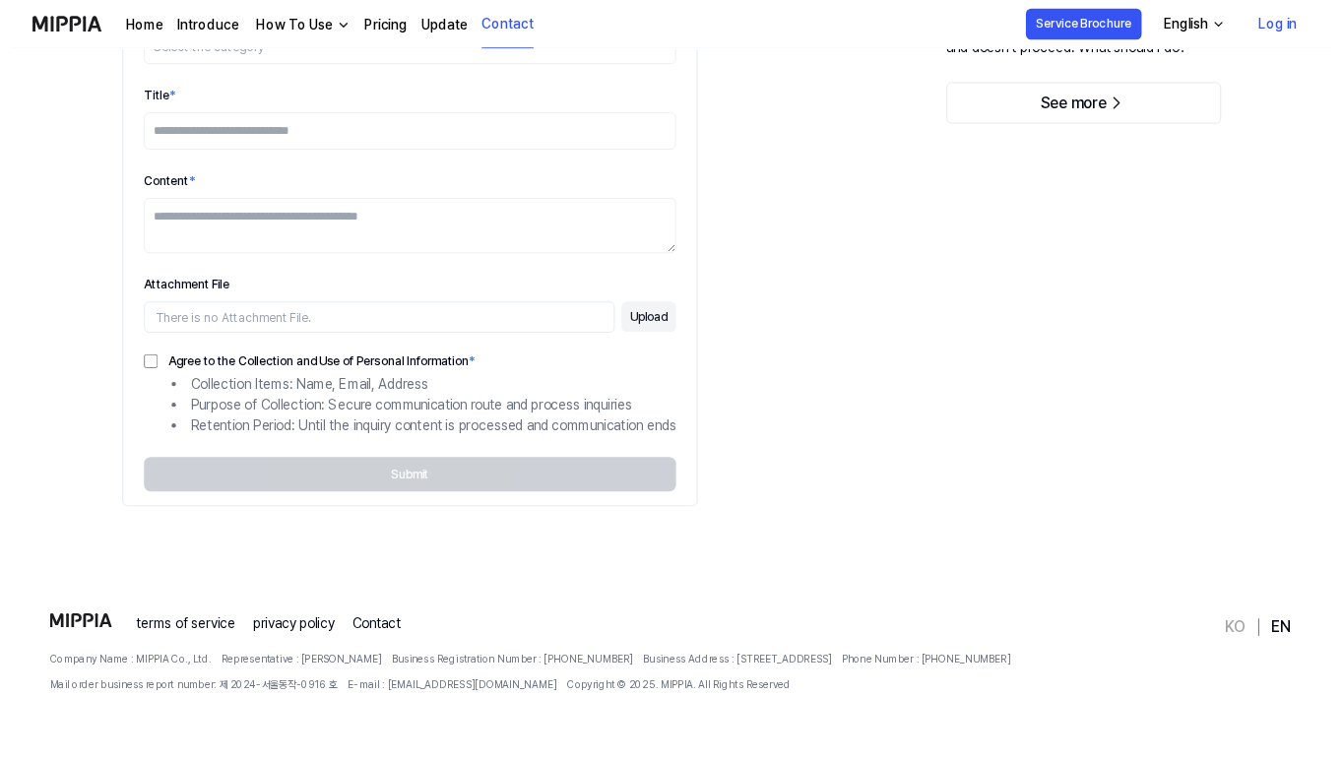
scroll to position [288, 0]
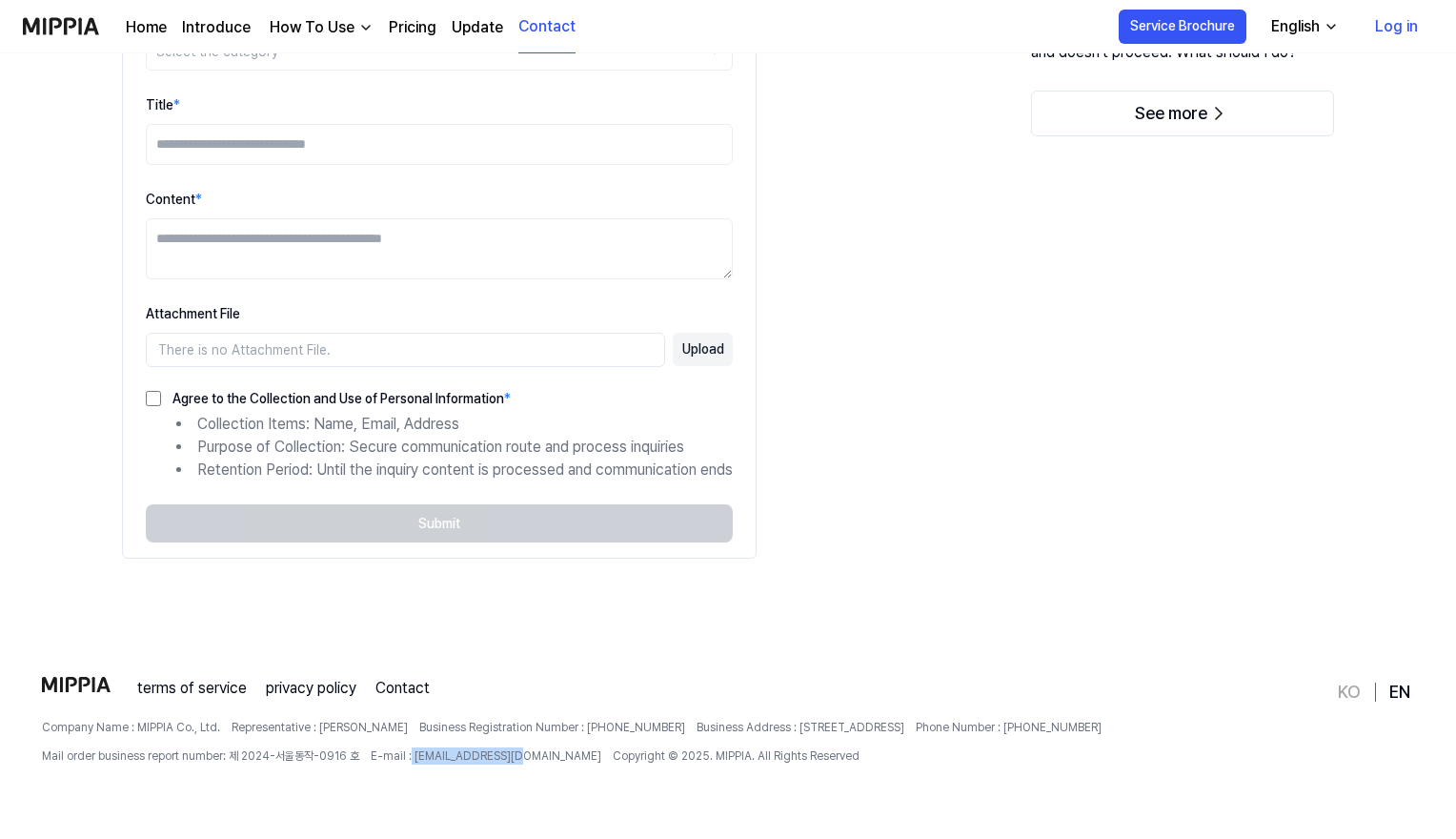
drag, startPoint x: 401, startPoint y: 755, endPoint x: 508, endPoint y: 754, distance: 107.0
click at [508, 754] on div "Company Name : MIPPIA Co., Ltd. Representative : Oh ChanHo Business Registratio…" at bounding box center [687, 740] width 1292 height 45
copy span "mippia@mippia.com"
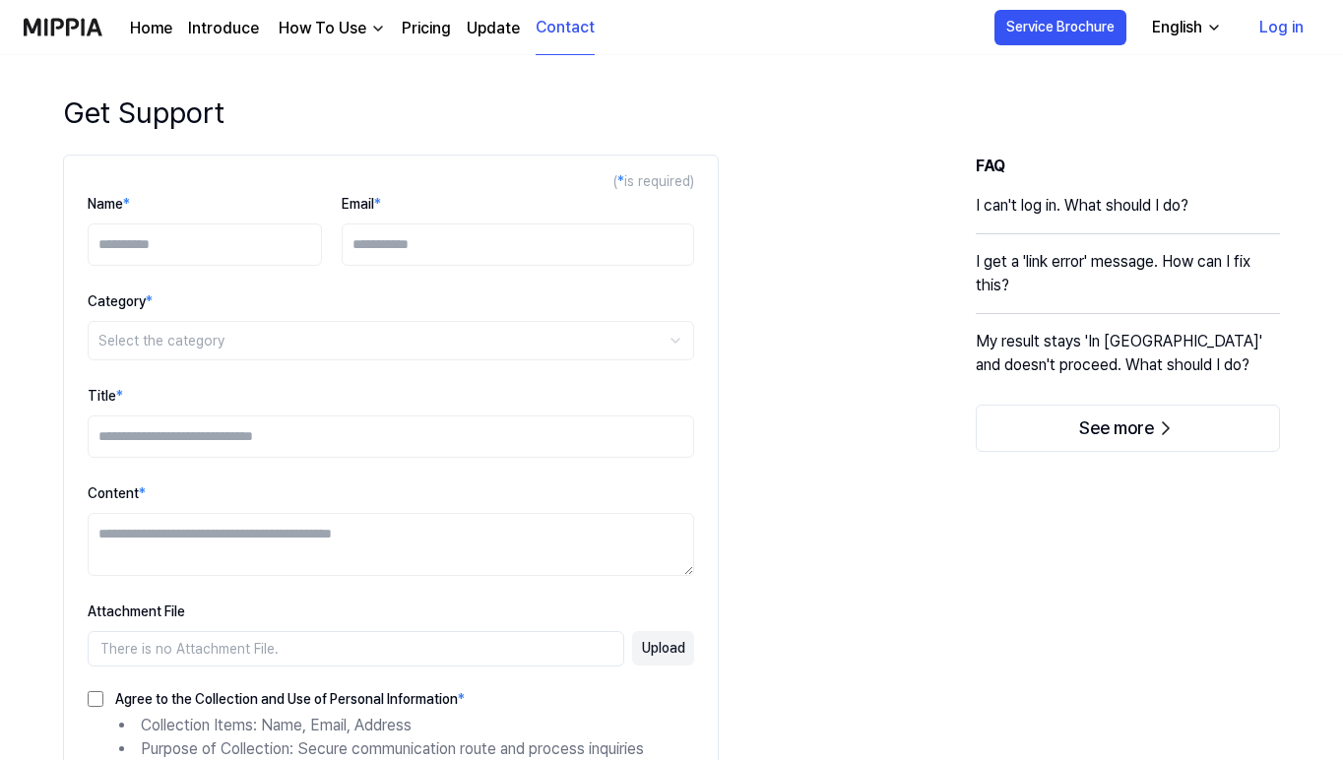
scroll to position [0, 0]
click at [1279, 22] on link "Log in" at bounding box center [1282, 27] width 76 height 55
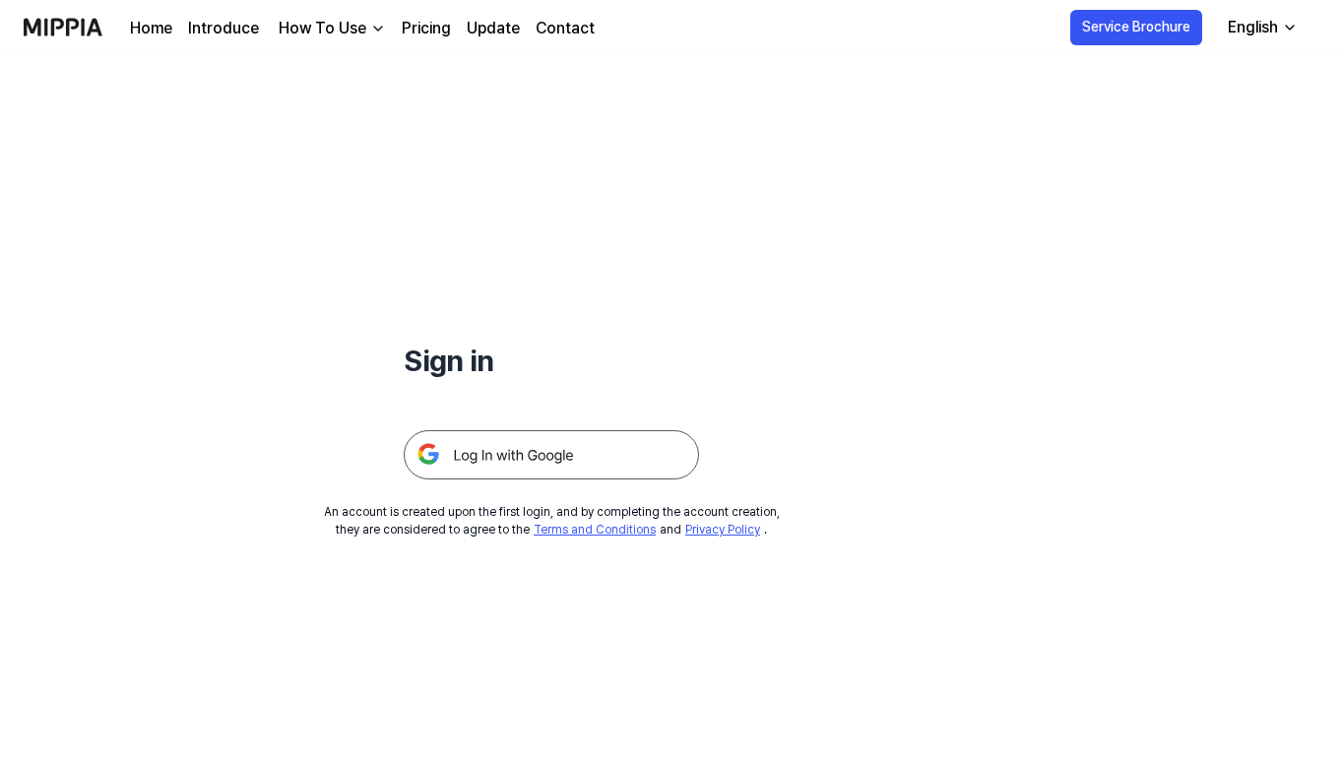
click at [629, 452] on img at bounding box center [551, 454] width 295 height 49
click at [501, 460] on img at bounding box center [551, 454] width 295 height 49
